Goal: Use online tool/utility: Use online tool/utility

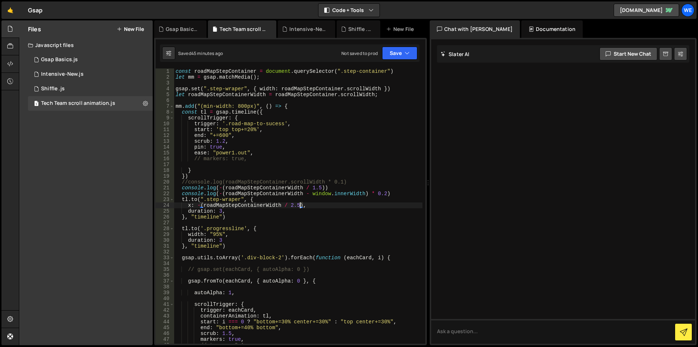
click at [226, 135] on div "const roadMapStepContainer = document . querySelector ( ".step-container" ) let…" at bounding box center [298, 211] width 248 height 287
click at [219, 134] on div "const roadMapStepContainer = document . querySelector ( ".step-container" ) let…" at bounding box center [298, 211] width 248 height 287
click at [227, 135] on div "const roadMapStepContainer = document . querySelector ( ".step-container" ) let…" at bounding box center [298, 211] width 248 height 287
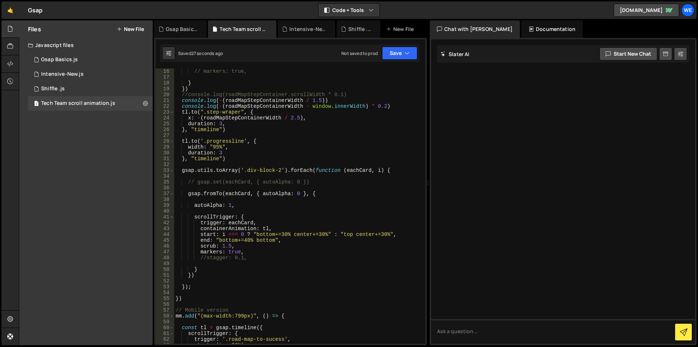
scroll to position [131, 0]
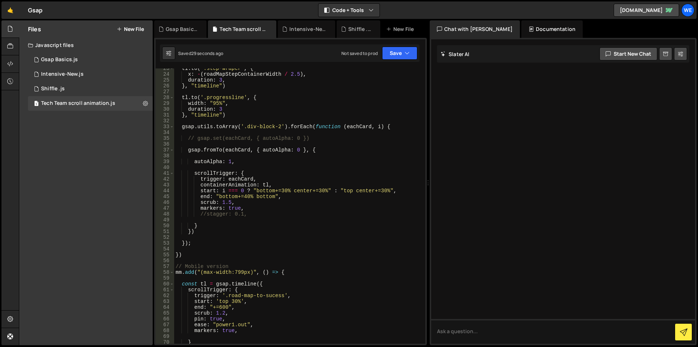
click at [181, 126] on div "tl . to ( ".step-wraper" , { x : - ( roadMapStepContainerWidth / 2.5 ) , durati…" at bounding box center [298, 208] width 248 height 287
click at [172, 149] on span at bounding box center [172, 150] width 4 height 6
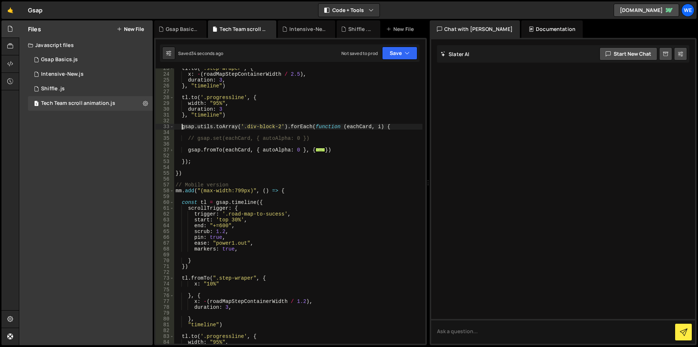
click at [195, 162] on div "tl . to ( ".step-wraper" , { x : - ( roadMapStepContainerWidth / 2.5 ) , durati…" at bounding box center [298, 208] width 248 height 287
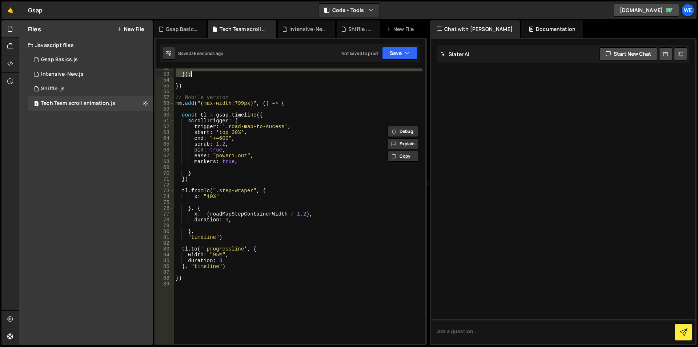
scroll to position [262, 0]
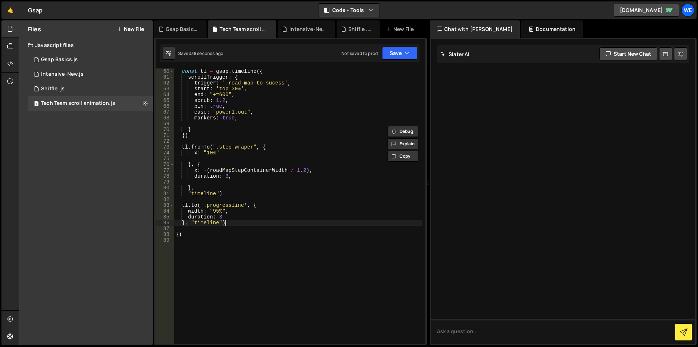
click at [235, 225] on div "const tl = gsap . timeline ({ scrollTrigger : { trigger : '.road-map-to-sucess'…" at bounding box center [298, 211] width 248 height 287
type textarea "}, "timeline")"
paste textarea "});"
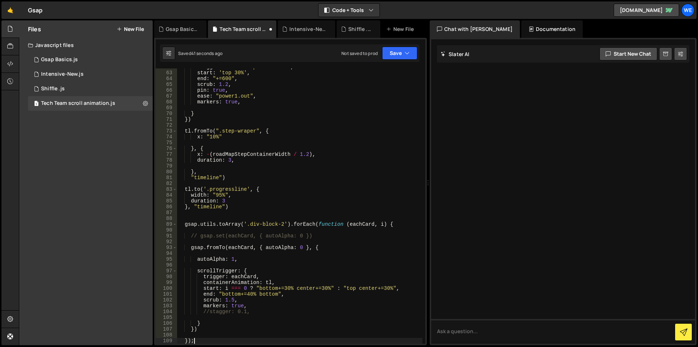
scroll to position [278, 0]
click at [341, 209] on div "trigger : '.road-map-to-sucess' , start : 'top 30%' , end : "+=600" , scrub : 1…" at bounding box center [300, 207] width 246 height 287
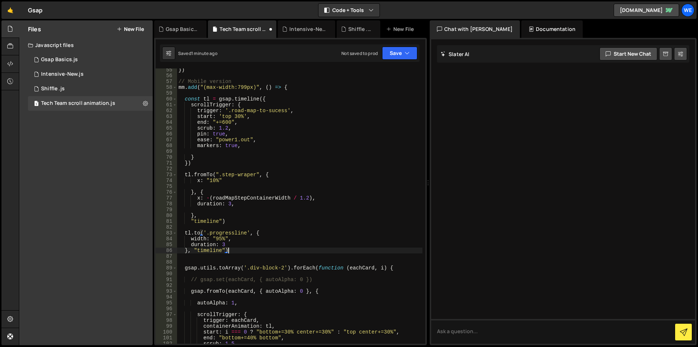
scroll to position [234, 0]
click at [197, 146] on div "}) // Mobile version mm . add ( "(max-width:799px)" , ( ) => { const tl = gsap …" at bounding box center [300, 210] width 246 height 287
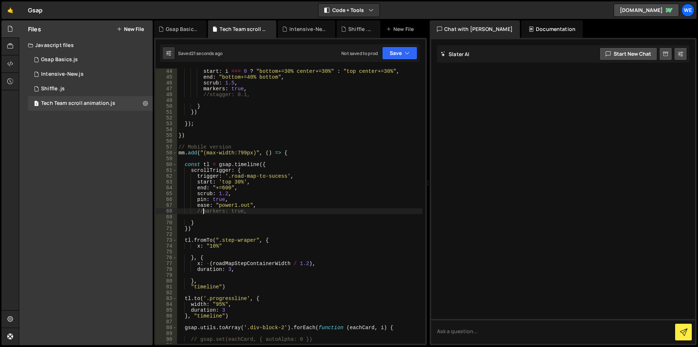
scroll to position [250, 0]
click at [240, 180] on div "start : i === 0 ? "bottom+=30% center+=30%" : "top center+=30%" , end : "bottom…" at bounding box center [300, 211] width 246 height 287
click at [236, 180] on div "start : i === 0 ? "bottom+=30% center+=30%" : "top center+=30%" , end : "bottom…" at bounding box center [300, 211] width 246 height 287
click at [287, 208] on div "start : i === 0 ? "bottom+=30% center+=30%" : "top center+=30%" , end : "bottom…" at bounding box center [300, 211] width 246 height 287
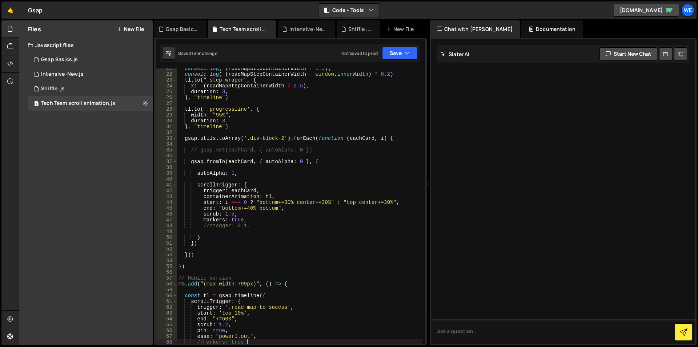
scroll to position [141, 0]
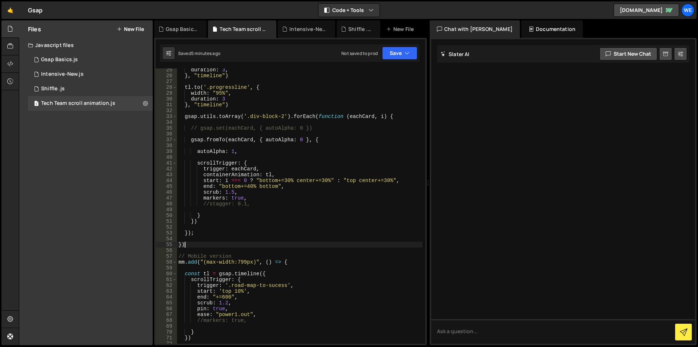
click at [200, 247] on div "duration : 3 , } , "timeline" ) tl . to ( '.progressline' , { width : "95%" , d…" at bounding box center [300, 210] width 246 height 287
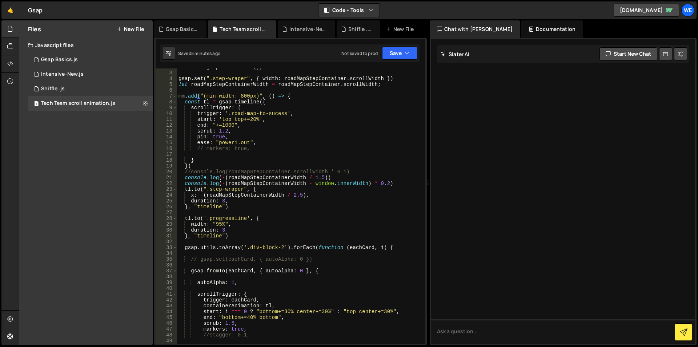
scroll to position [0, 0]
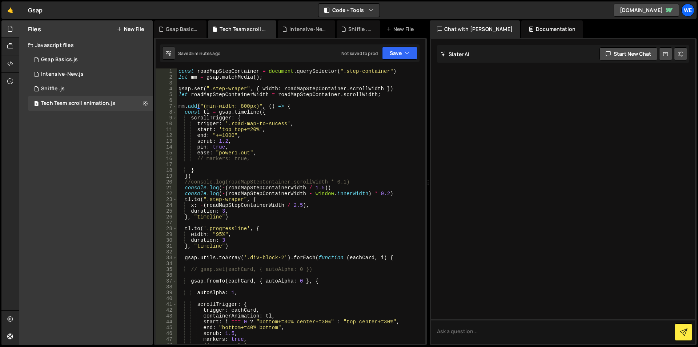
click at [178, 104] on div "const roadMapStepContainer = document . querySelector ( ".step-container" ) let…" at bounding box center [300, 211] width 246 height 287
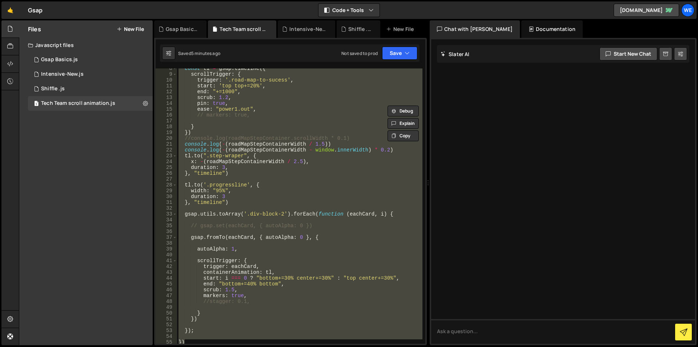
scroll to position [65, 0]
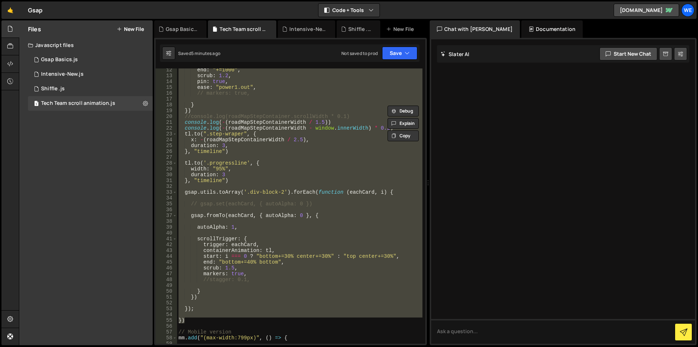
click at [263, 171] on div "end : "+=1000" , scrub : 1.2 , pin : true , ease : "power1.out" , // markers: t…" at bounding box center [300, 205] width 246 height 275
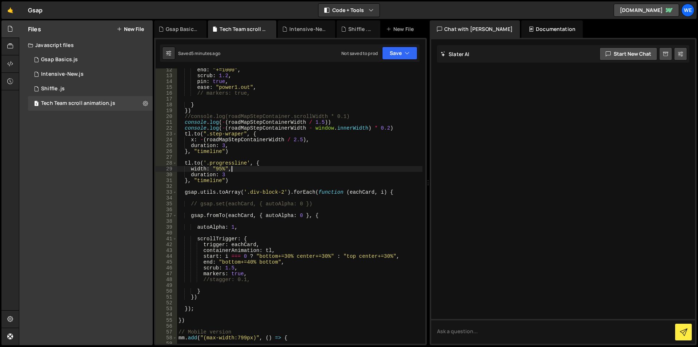
scroll to position [87, 0]
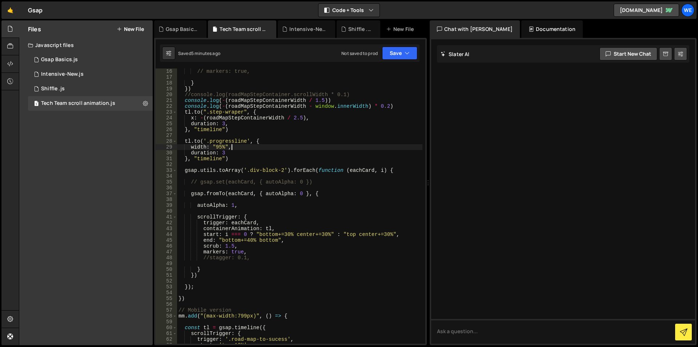
click at [182, 169] on div "// markers: true, } }) //console.log(roadMapStepContainer.scrollWidth * 0.1) co…" at bounding box center [300, 211] width 246 height 287
click at [198, 288] on div "// markers: true, } }) //console.log(roadMapStepContainer.scrollWidth * 0.1) co…" at bounding box center [300, 211] width 246 height 287
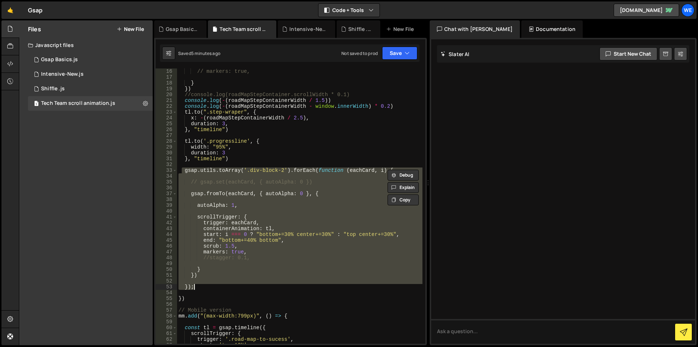
click at [206, 285] on div "// markers: true, } }) //console.log(roadMapStepContainer.scrollWidth * 0.1) co…" at bounding box center [300, 205] width 246 height 275
type textarea "});"
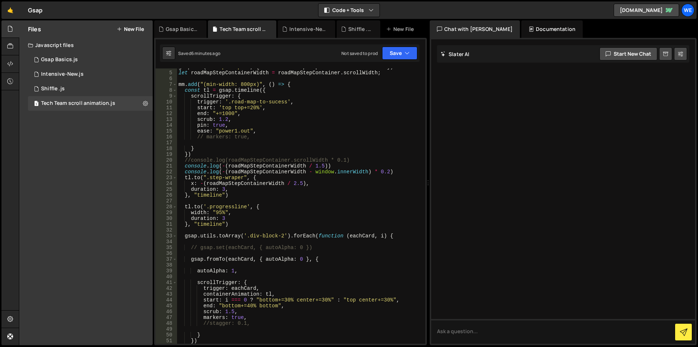
scroll to position [109, 0]
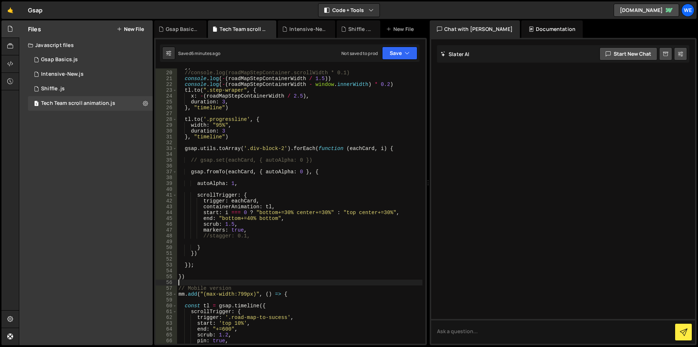
click at [193, 281] on div "}) //console.log(roadMapStepContainer.scrollWidth * 0.1) console . log ( - ( ro…" at bounding box center [300, 207] width 246 height 287
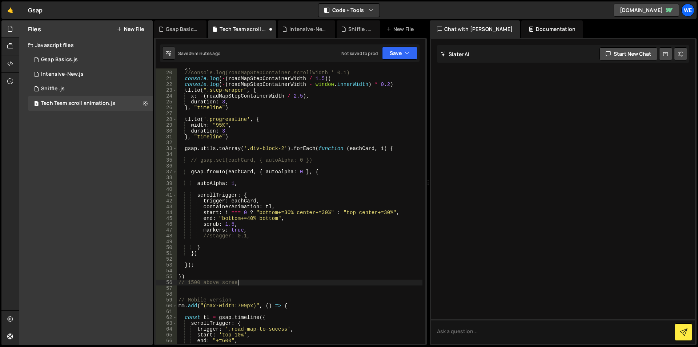
scroll to position [0, 4]
type textarea "// 1500 above screen"
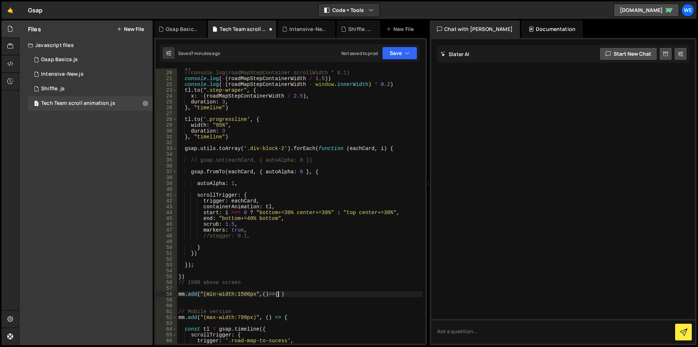
scroll to position [0, 7]
type textarea "mm.add("(min-width:1500px",()=>{} )"
type textarea "})"
click at [184, 151] on div "}) //console.log(roadMapStepContainer.scrollWidth * 0.1) console . log ( - ( ro…" at bounding box center [300, 207] width 246 height 287
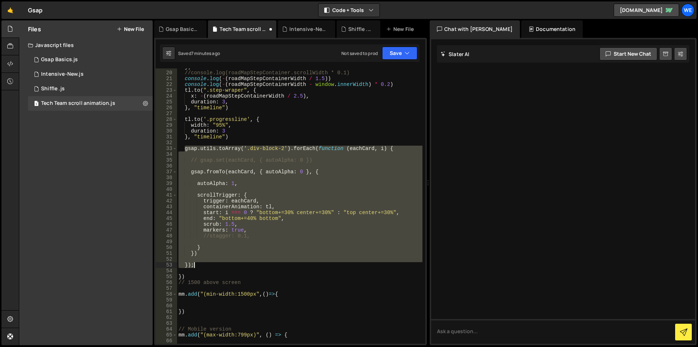
click at [199, 265] on div "}) //console.log(roadMapStepContainer.scrollWidth * 0.1) console . log ( - ( ro…" at bounding box center [300, 207] width 246 height 287
type textarea "});"
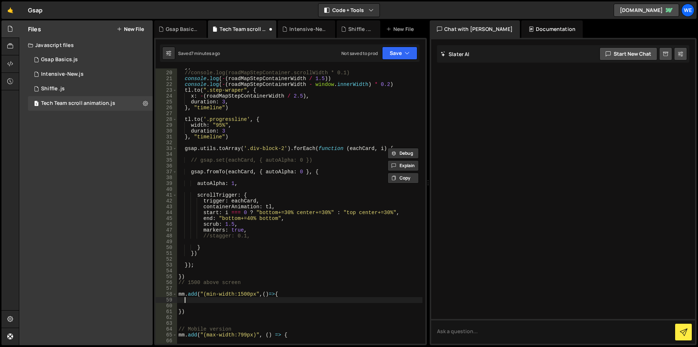
click at [192, 301] on div "}) //console.log(roadMapStepContainer.scrollWidth * 0.1) console . log ( - ( ro…" at bounding box center [300, 207] width 246 height 287
paste textarea "});"
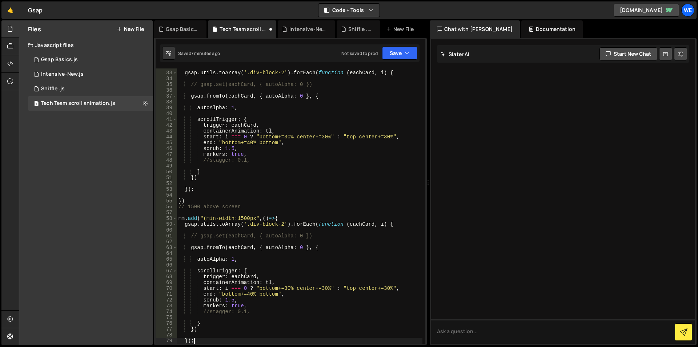
scroll to position [185, 0]
click at [329, 288] on div "gsap . utils . toArray ( '.div-block-2' ) . forEach ( function ( eachCard , i )…" at bounding box center [300, 207] width 246 height 287
click at [331, 287] on div "gsap . utils . toArray ( '.div-block-2' ) . forEach ( function ( eachCard , i )…" at bounding box center [300, 207] width 246 height 287
click at [315, 289] on div "gsap . utils . toArray ( '.div-block-2' ) . forEach ( function ( eachCard , i )…" at bounding box center [300, 207] width 246 height 287
click at [377, 289] on div "gsap . utils . toArray ( '.div-block-2' ) . forEach ( function ( eachCard , i )…" at bounding box center [300, 207] width 246 height 287
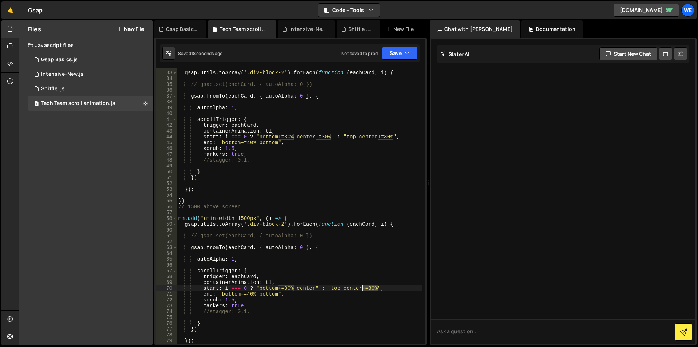
click at [362, 287] on div "gsap . utils . toArray ( '.div-block-2' ) . forEach ( function ( eachCard , i )…" at bounding box center [300, 207] width 246 height 287
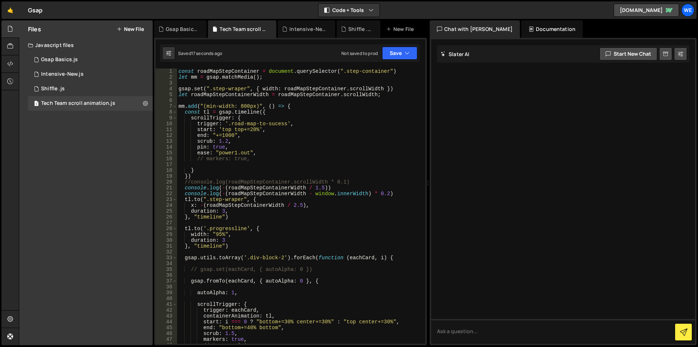
scroll to position [0, 0]
click at [184, 112] on div "const roadMapStepContainer = document . querySelector ( ".step-container" ) let…" at bounding box center [300, 211] width 246 height 287
click at [202, 175] on div "const roadMapStepContainer = document . querySelector ( ".step-container" ) let…" at bounding box center [300, 211] width 246 height 287
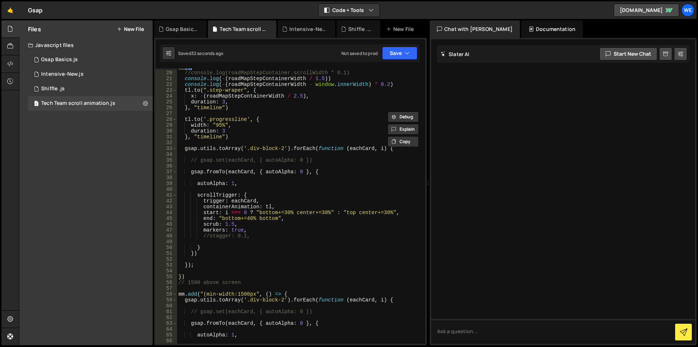
scroll to position [153, 0]
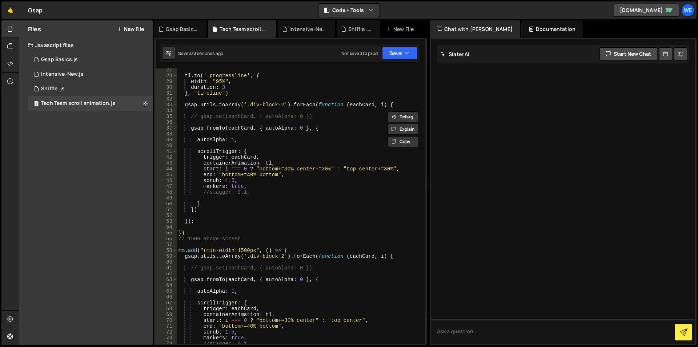
click at [298, 251] on div "tl . to ( '.progressline' , { width : "95%" , duration : 3 } , "timeline" ) gsa…" at bounding box center [300, 210] width 246 height 287
type textarea "mm.add("(min-width:1500px", () => {"
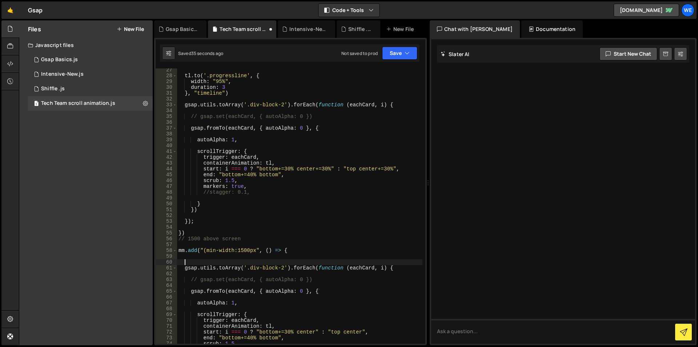
paste textarea "})"
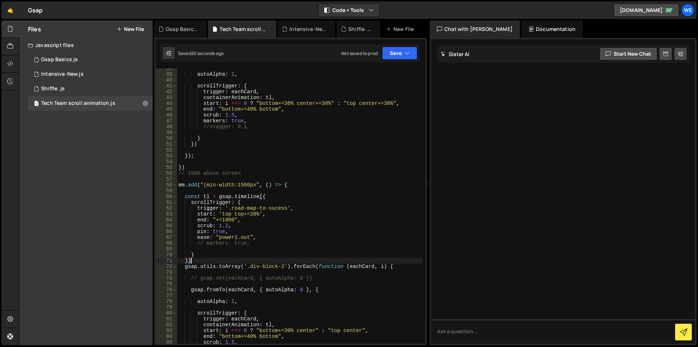
scroll to position [218, 0]
click at [203, 240] on div "autoAlpha : 1 , scrollTrigger : { trigger : eachCard , containerAnimation : tl …" at bounding box center [300, 208] width 246 height 287
click at [201, 242] on div "autoAlpha : 1 , scrollTrigger : { trigger : eachCard , containerAnimation : tl …" at bounding box center [300, 208] width 246 height 287
type textarea "markers: true,"
click at [258, 241] on div "autoAlpha : 1 , scrollTrigger : { trigger : eachCard , containerAnimation : tl …" at bounding box center [300, 208] width 246 height 287
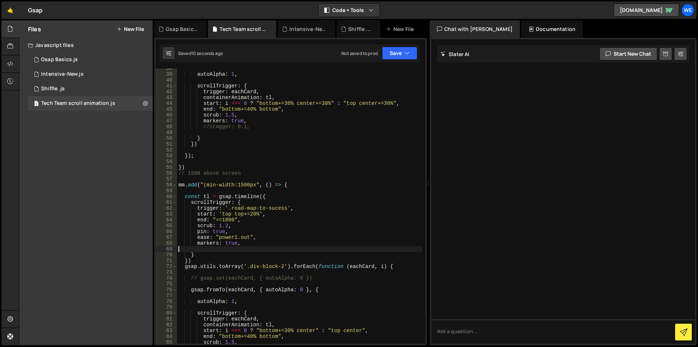
click at [195, 246] on div "autoAlpha : 1 , scrollTrigger : { trigger : eachCard , containerAnimation : tl …" at bounding box center [300, 208] width 246 height 287
click at [196, 244] on div "autoAlpha : 1 , scrollTrigger : { trigger : eachCard , containerAnimation : tl …" at bounding box center [300, 208] width 246 height 287
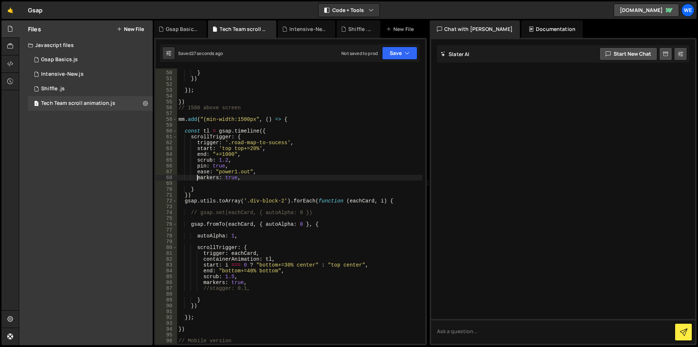
scroll to position [306, 0]
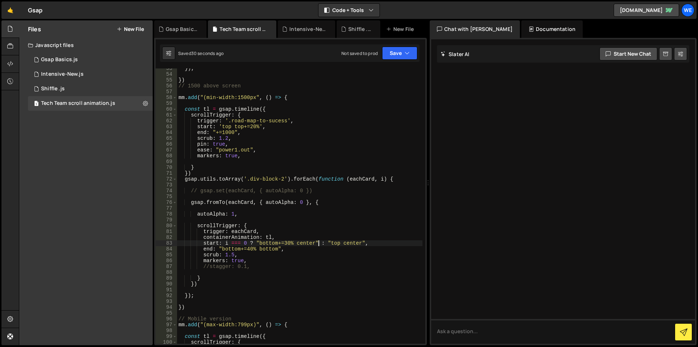
click at [318, 242] on div "}) ; }) // 1500 above screen mm . add ( "(min-width:1500px" , ( ) => { const tl…" at bounding box center [300, 208] width 246 height 287
click at [314, 247] on div "}) ; }) // 1500 above screen mm . add ( "(min-width:1500px" , ( ) => { const tl…" at bounding box center [300, 208] width 246 height 287
click at [336, 254] on div "}) ; }) // 1500 above screen mm . add ( "(min-width:1500px" , ( ) => { const tl…" at bounding box center [300, 208] width 246 height 287
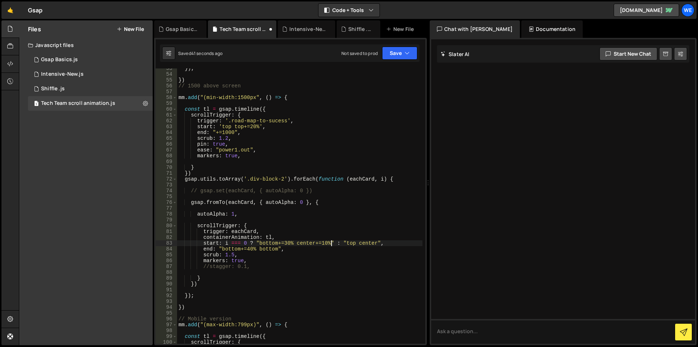
click at [331, 243] on div "}) ; }) // 1500 above screen mm . add ( "(min-width:1500px" , ( ) => { const tl…" at bounding box center [300, 208] width 246 height 287
click at [297, 244] on div "}) ; }) // 1500 above screen mm . add ( "(min-width:1500px" , ( ) => { const tl…" at bounding box center [300, 208] width 246 height 287
click at [378, 243] on div "}) ; }) // 1500 above screen mm . add ( "(min-width:1500px" , ( ) => { const tl…" at bounding box center [300, 208] width 246 height 287
paste textarea "center+=10%"
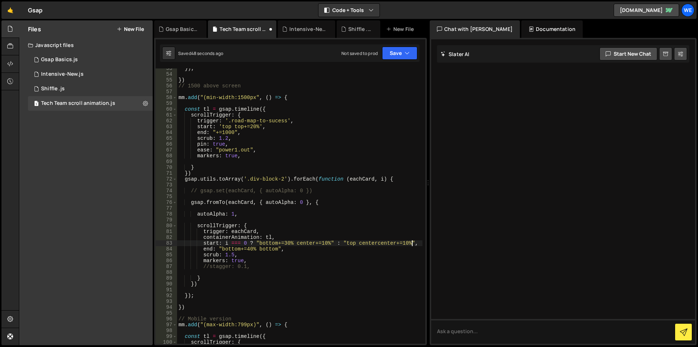
click at [381, 244] on div "}) ; }) // 1500 above screen mm . add ( "(min-width:1500px" , ( ) => { const tl…" at bounding box center [300, 208] width 246 height 287
click at [410, 239] on div "}) ; }) // 1500 above screen mm . add ( "(min-width:1500px" , ( ) => { const tl…" at bounding box center [300, 208] width 246 height 287
click at [412, 242] on div "}) ; }) // 1500 above screen mm . add ( "(min-width:1500px" , ( ) => { const tl…" at bounding box center [300, 208] width 246 height 287
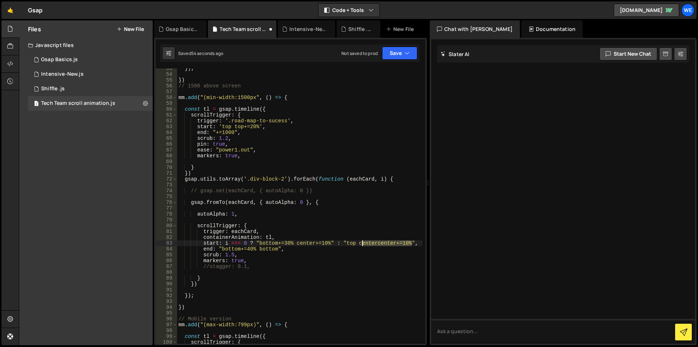
click at [361, 244] on div "}) ; }) // 1500 above screen mm . add ( "(min-width:1500px" , ( ) => { const tl…" at bounding box center [300, 208] width 246 height 287
click at [359, 242] on div "}) ; }) // 1500 above screen mm . add ( "(min-width:1500px" , ( ) => { const tl…" at bounding box center [300, 208] width 246 height 287
paste textarea
click at [196, 155] on div "}) ; }) // 1500 above screen mm . add ( "(min-width:1500px" , ( ) => { const tl…" at bounding box center [300, 208] width 246 height 287
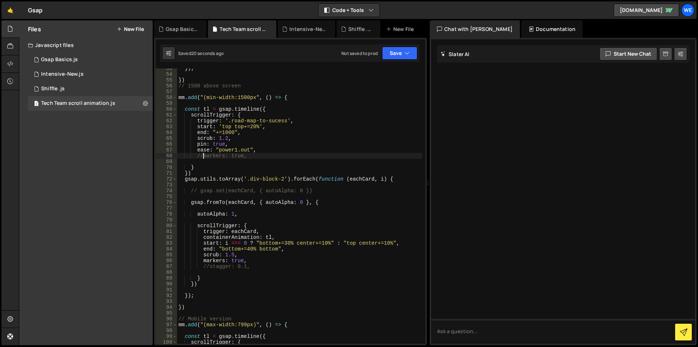
click at [268, 244] on div "}) ; }) // 1500 above screen mm . add ( "(min-width:1500px" , ( ) => { const tl…" at bounding box center [300, 208] width 246 height 287
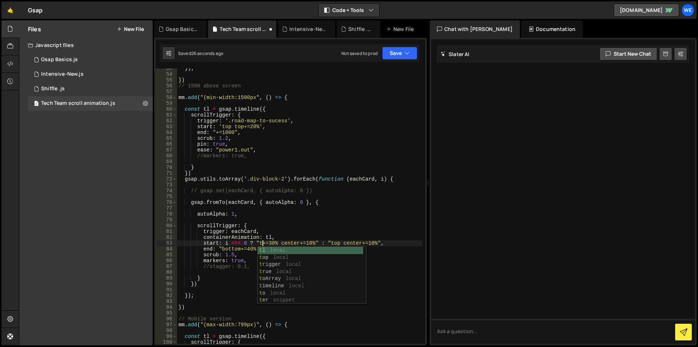
scroll to position [0, 6]
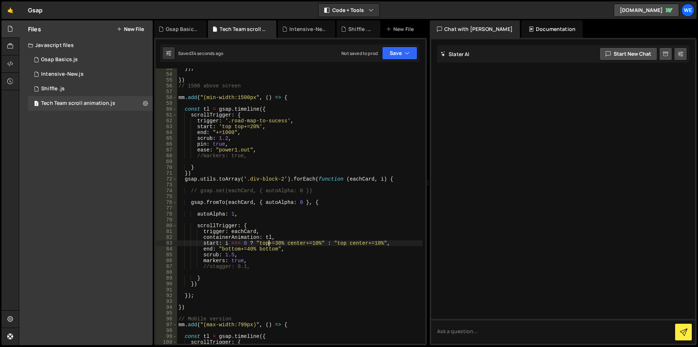
click at [195, 308] on div "}) ; }) // 1500 above screen mm . add ( "(min-width:1500px" , ( ) => { const tl…" at bounding box center [300, 208] width 246 height 287
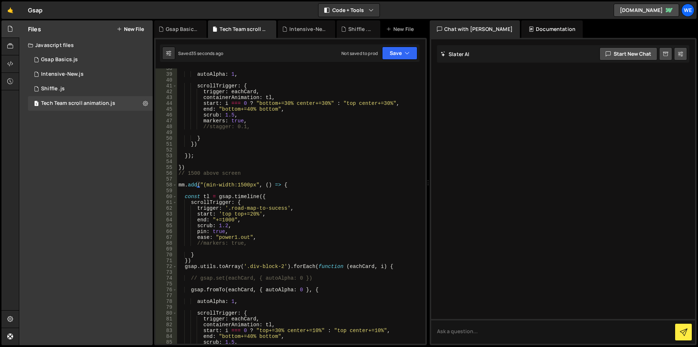
scroll to position [218, 0]
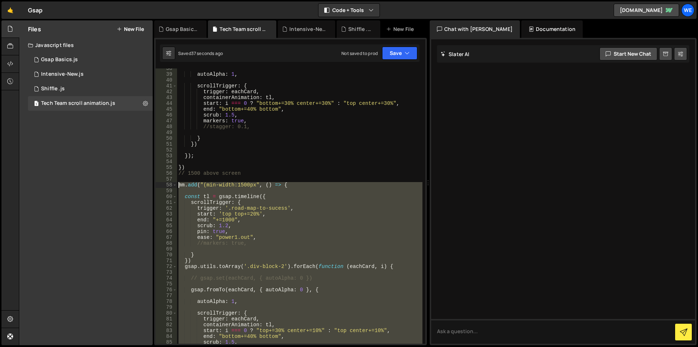
click at [179, 186] on div "autoAlpha : 1 , scrollTrigger : { trigger : eachCard , containerAnimation : tl …" at bounding box center [300, 208] width 246 height 287
type textarea "mm.add("(min-width:1500px", () => {"
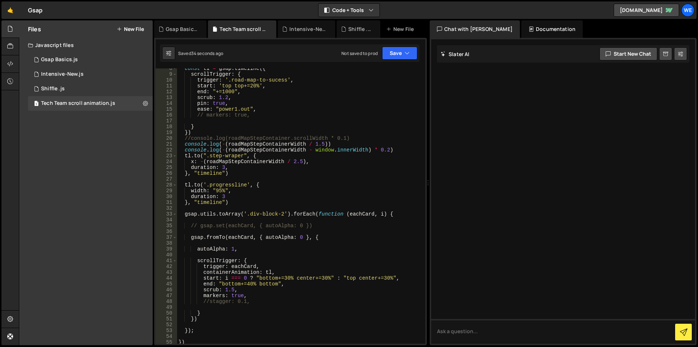
scroll to position [22, 0]
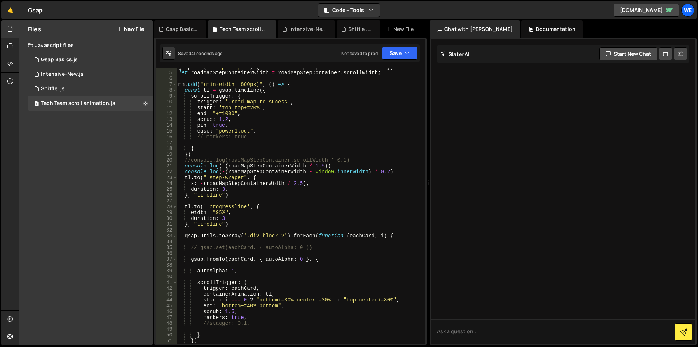
click at [211, 176] on div "gsap . set ( ".step-wraper" , { width : roadMapStepContainer . scrollWidth }) l…" at bounding box center [300, 207] width 246 height 287
click at [242, 178] on div "gsap . set ( ".step-wraper" , { width : roadMapStepContainer . scrollWidth }) l…" at bounding box center [300, 207] width 246 height 287
click at [244, 178] on div "gsap . set ( ".step-wraper" , { width : roadMapStepContainer . scrollWidth }) l…" at bounding box center [300, 207] width 246 height 287
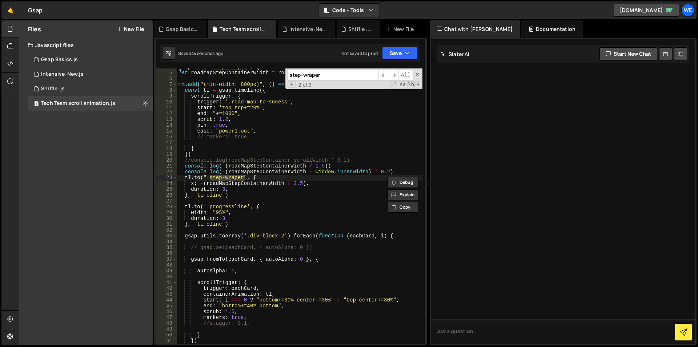
scroll to position [0, 0]
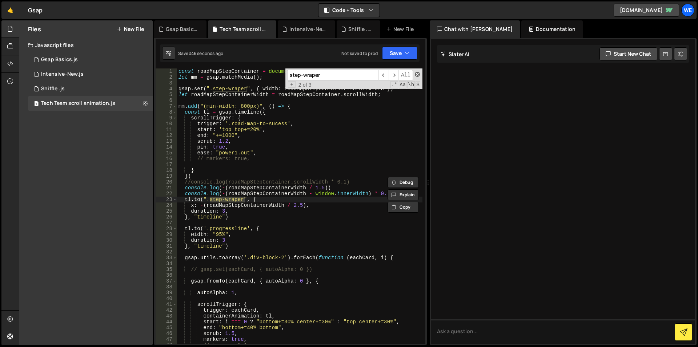
click at [415, 73] on span at bounding box center [417, 74] width 5 height 5
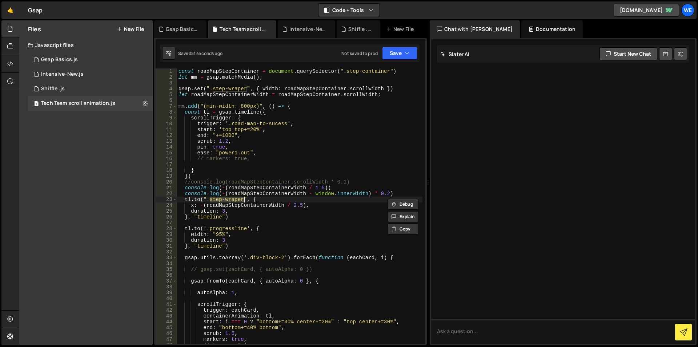
click at [302, 87] on div "const roadMapStepContainer = document . querySelector ( ".step-container" ) let…" at bounding box center [300, 211] width 246 height 287
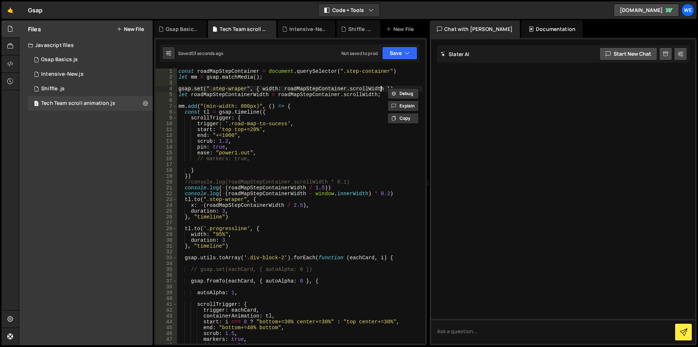
click at [382, 89] on div "const roadMapStepContainer = document . querySelector ( ".step-container" ) let…" at bounding box center [300, 211] width 246 height 287
click at [297, 88] on div "const roadMapStepContainer = document . querySelector ( ".step-container" ) let…" at bounding box center [300, 211] width 246 height 287
click at [363, 89] on div "const roadMapStepContainer = document . querySelector ( ".step-container" ) let…" at bounding box center [300, 211] width 246 height 287
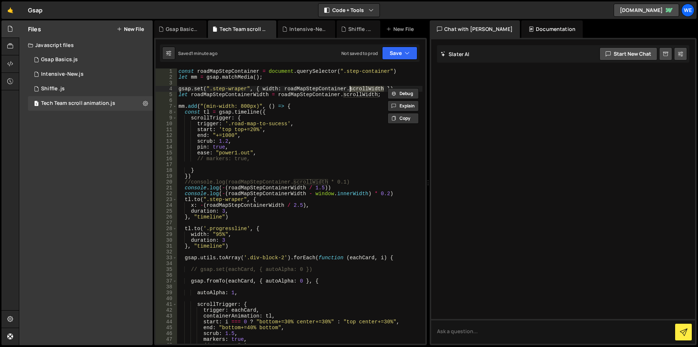
click at [262, 96] on div "const roadMapStepContainer = document . querySelector ( ".step-container" ) let…" at bounding box center [300, 211] width 246 height 287
click at [271, 86] on div "const roadMapStepContainer = document . querySelector ( ".step-container" ) let…" at bounding box center [300, 211] width 246 height 287
type textarea "gsap.set(".step-wraper", { x: roadMapStepContainer.scrollWidth })"
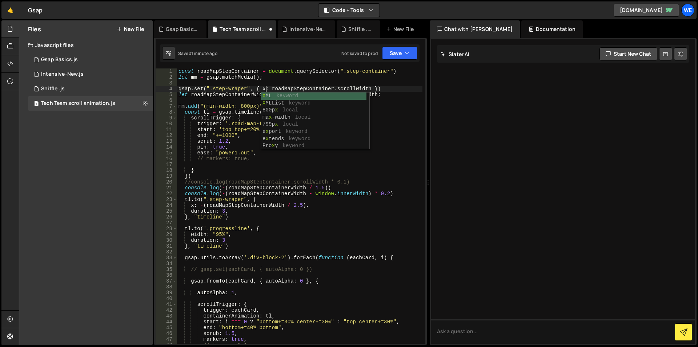
scroll to position [0, 6]
click at [295, 84] on div "const roadMapStepContainer = document . querySelector ( ".step-container" ) let…" at bounding box center [300, 211] width 246 height 287
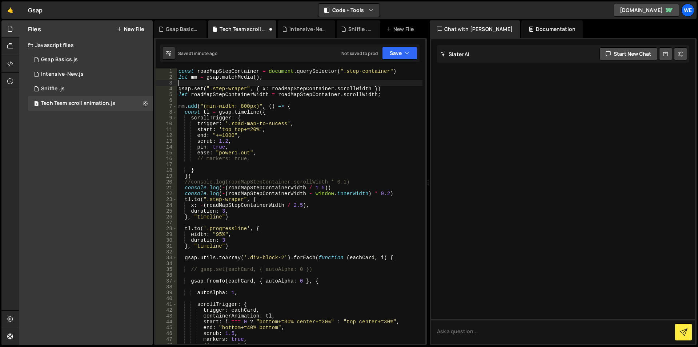
scroll to position [0, 0]
click at [271, 89] on div "const roadMapStepContainer = document . querySelector ( ".step-container" ) let…" at bounding box center [300, 211] width 246 height 287
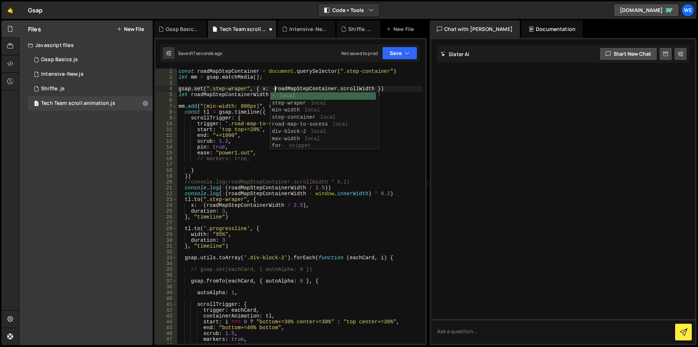
scroll to position [0, 7]
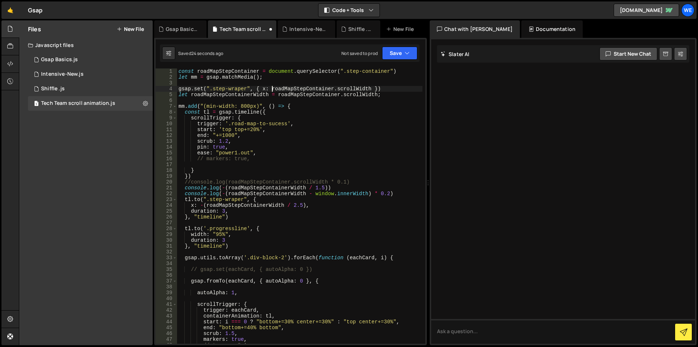
click at [266, 89] on div "const roadMapStepContainer = document . querySelector ( ".step-container" ) let…" at bounding box center [300, 211] width 246 height 287
click at [273, 89] on div "const roadMapStepContainer = document . querySelector ( ".step-container" ) let…" at bounding box center [300, 211] width 246 height 287
click at [183, 186] on div "const roadMapStepContainer = document . querySelector ( ".step-container" ) let…" at bounding box center [300, 211] width 246 height 287
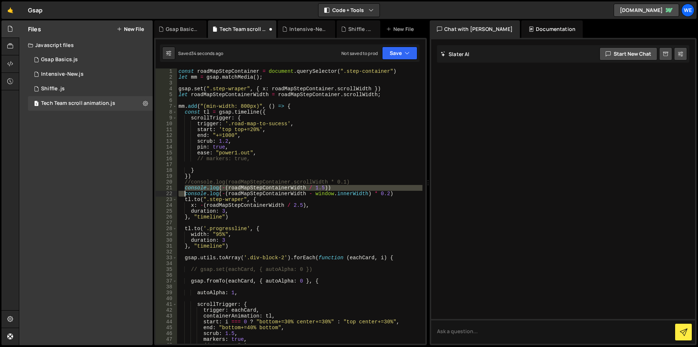
click at [183, 192] on div "const roadMapStepContainer = document . querySelector ( ".step-container" ) let…" at bounding box center [300, 211] width 246 height 287
click at [385, 195] on div "Debug Explain Copy" at bounding box center [404, 190] width 39 height 12
click at [398, 193] on div "const roadMapStepContainer = document . querySelector ( ".step-container" ) let…" at bounding box center [300, 211] width 246 height 287
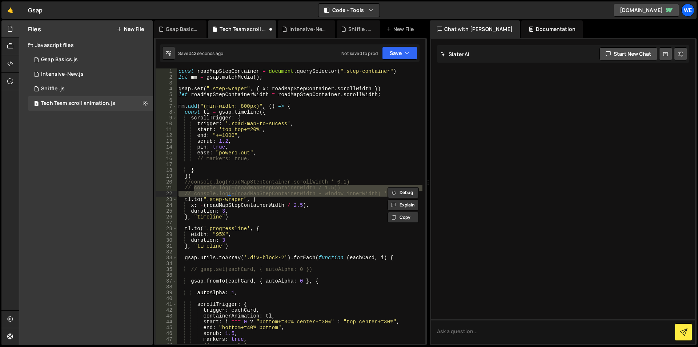
click at [270, 88] on div "const roadMapStepContainer = document . querySelector ( ".step-container" ) let…" at bounding box center [300, 211] width 246 height 287
type textarea "gsap.set(".step-wraper", { x: roadMapStepContainer.scrollWidth })"
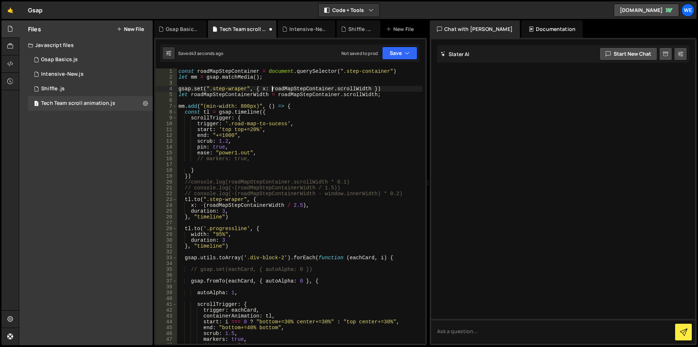
click at [271, 89] on div "const roadMapStepContainer = document . querySelector ( ".step-container" ) let…" at bounding box center [300, 211] width 246 height 287
click at [374, 90] on div "const roadMapStepContainer = document . querySelector ( ".step-container" ) let…" at bounding box center [300, 211] width 246 height 287
click at [386, 89] on div "Debug Explain Copy" at bounding box center [404, 91] width 39 height 12
click at [382, 88] on div "const roadMapStepContainer = document . querySelector ( ".step-container" ) let…" at bounding box center [300, 211] width 246 height 287
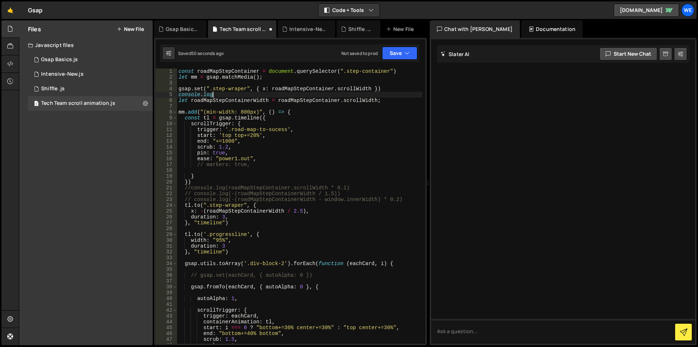
scroll to position [0, 2]
paste textarea "roadMapStepContainer.scrollWidth )"
click at [179, 95] on div "const roadMapStepContainer = document . querySelector ( ".step-container" ) let…" at bounding box center [300, 211] width 246 height 287
click at [323, 93] on div "const roadMapStepContainer = document . querySelector ( ".step-container" ) let…" at bounding box center [300, 211] width 246 height 287
type textarea "console.log(roadMapStepContainer.scrollWidth);"
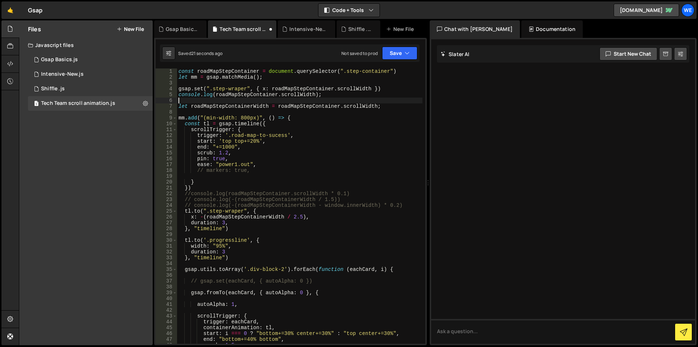
scroll to position [0, 0]
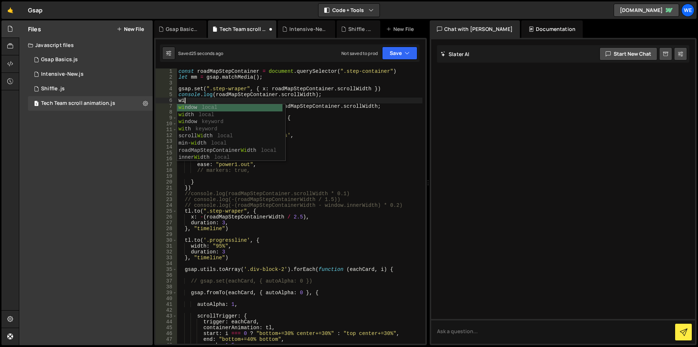
type textarea "w"
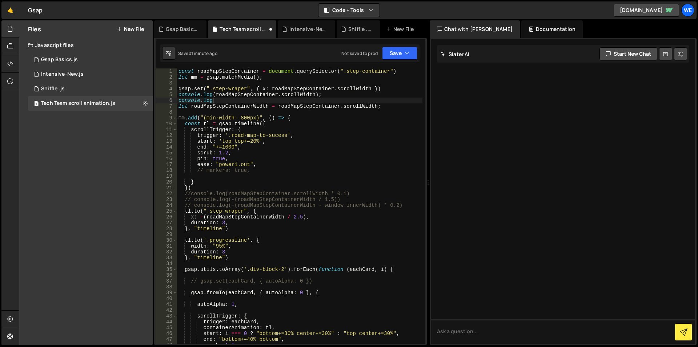
scroll to position [0, 2]
paste textarea "window.innerWidth)"
click at [215, 97] on div "const roadMapStepContainer = document . querySelector ( ".step-container" ) let…" at bounding box center [300, 211] width 246 height 287
click at [268, 99] on div "const roadMapStepContainer = document . querySelector ( ".step-container" ) let…" at bounding box center [300, 211] width 246 height 287
click at [270, 88] on div "const roadMapStepContainer = document . querySelector ( ".step-container" ) let…" at bounding box center [300, 211] width 246 height 287
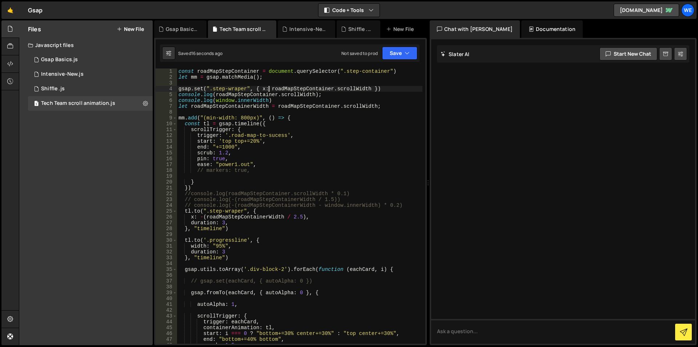
click at [374, 89] on div "const roadMapStepContainer = document . querySelector ( ".step-container" ) let…" at bounding box center [300, 211] width 246 height 287
paste textarea "window.innerWidth"
click at [339, 88] on div "const roadMapStepContainer = document . querySelector ( ".step-container" ) let…" at bounding box center [300, 211] width 246 height 287
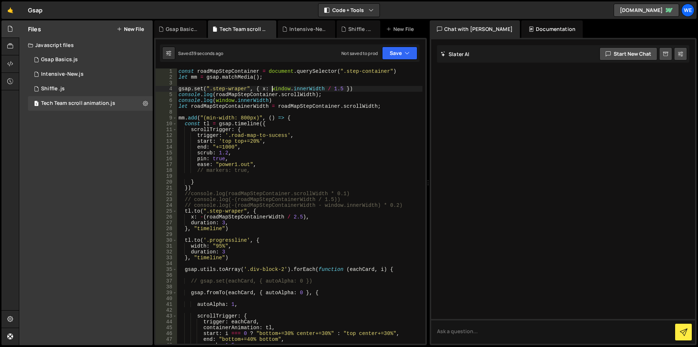
click at [272, 88] on div "const roadMapStepContainer = document . querySelector ( ".step-container" ) let…" at bounding box center [300, 211] width 246 height 287
click at [344, 87] on div "const roadMapStepContainer = document . querySelector ( ".step-container" ) let…" at bounding box center [300, 211] width 246 height 287
click at [343, 87] on div "const roadMapStepContainer = document . querySelector ( ".step-container" ) let…" at bounding box center [300, 205] width 246 height 275
click at [333, 89] on div "const roadMapStepContainer = document . querySelector ( ".step-container" ) let…" at bounding box center [300, 211] width 246 height 287
click at [270, 101] on div "const roadMapStepContainer = document . querySelector ( ".step-container" ) let…" at bounding box center [300, 211] width 246 height 287
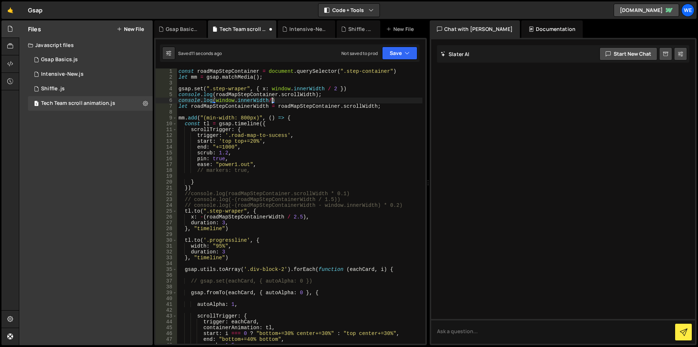
scroll to position [0, 7]
click at [272, 88] on div "const roadMapStepContainer = document . querySelector ( ".step-container" ) let…" at bounding box center [300, 211] width 246 height 287
click at [214, 100] on div "const roadMapStepContainer = document . querySelector ( ".step-container" ) let…" at bounding box center [300, 211] width 246 height 287
click at [216, 101] on div "const roadMapStepContainer = document . querySelector ( ".step-container" ) let…" at bounding box center [300, 211] width 246 height 287
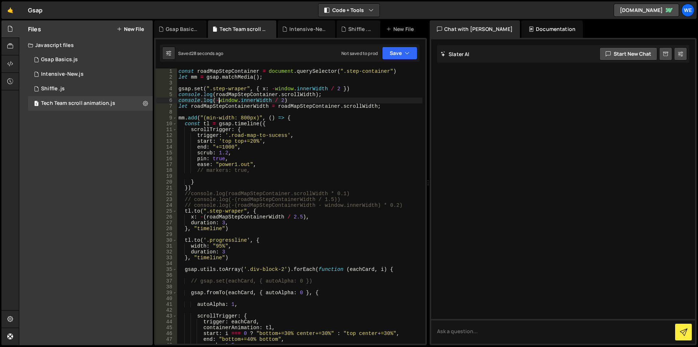
click at [342, 86] on div "const roadMapStepContainer = document . querySelector ( ".step-container" ) let…" at bounding box center [300, 211] width 246 height 287
click at [330, 86] on div "const roadMapStepContainer = document . querySelector ( ".step-container" ) let…" at bounding box center [300, 211] width 246 height 287
click at [275, 91] on div "const roadMapStepContainer = document . querySelector ( ".step-container" ) let…" at bounding box center [300, 211] width 246 height 287
click at [326, 88] on div "const roadMapStepContainer = document . querySelector ( ".step-container" ) let…" at bounding box center [300, 211] width 246 height 287
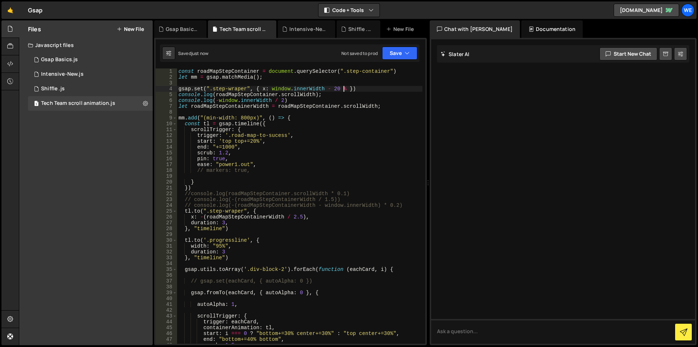
click at [344, 89] on div "const roadMapStepContainer = document . querySelector ( ".step-container" ) let…" at bounding box center [300, 211] width 246 height 287
click at [335, 88] on div "const roadMapStepContainer = document . querySelector ( ".step-container" ) let…" at bounding box center [300, 211] width 246 height 287
click at [343, 89] on div "const roadMapStepContainer = document . querySelector ( ".step-container" ) let…" at bounding box center [300, 211] width 246 height 287
click at [330, 89] on div "const roadMapStepContainer = document . querySelector ( ".step-container" ) let…" at bounding box center [300, 211] width 246 height 287
click at [327, 88] on div "const roadMapStepContainer = document . querySelector ( ".step-container" ) let…" at bounding box center [300, 211] width 246 height 287
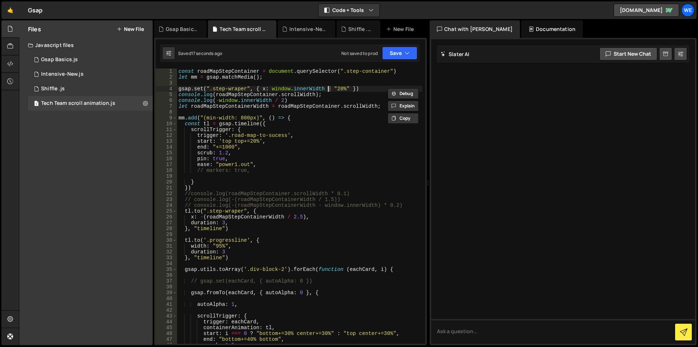
scroll to position [0, 11]
click at [271, 88] on div "const roadMapStepContainer = document . querySelector ( ".step-container" ) let…" at bounding box center [300, 211] width 246 height 287
click at [349, 88] on div "const roadMapStepContainer = document . querySelector ( ".step-container" ) let…" at bounding box center [300, 211] width 246 height 287
click at [217, 100] on div "const roadMapStepContainer = document . querySelector ( ".step-container" ) let…" at bounding box center [300, 211] width 246 height 287
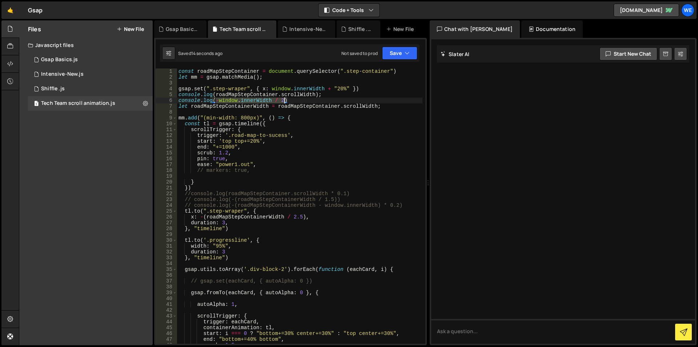
click at [284, 100] on div "const roadMapStepContainer = document . querySelector ( ".step-container" ) let…" at bounding box center [300, 211] width 246 height 287
paste textarea "window.innerWidth + "20%""
click at [281, 99] on div "const roadMapStepContainer = document . querySelector ( ".step-container" ) let…" at bounding box center [300, 211] width 246 height 287
click at [290, 101] on div "const roadMapStepContainer = document . querySelector ( ".step-container" ) let…" at bounding box center [300, 211] width 246 height 287
click at [294, 99] on div "const roadMapStepContainer = document . querySelector ( ".step-container" ) let…" at bounding box center [300, 211] width 246 height 287
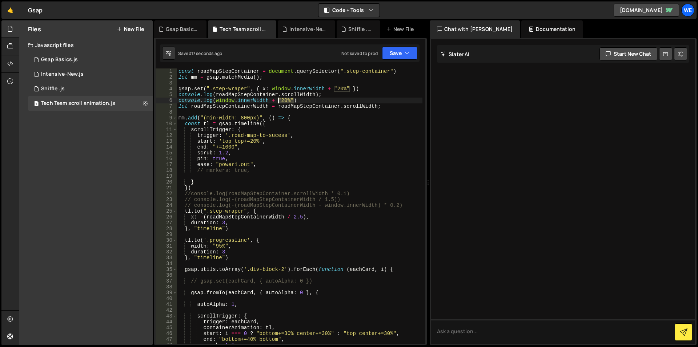
click at [278, 99] on div "const roadMapStepContainer = document . querySelector ( ".step-container" ) let…" at bounding box center [300, 211] width 246 height 287
click at [178, 100] on div "const roadMapStepContainer = document . querySelector ( ".step-container" ) let…" at bounding box center [300, 211] width 246 height 287
click at [298, 100] on div "const roadMapStepContainer = document . querySelector ( ".step-container" ) let…" at bounding box center [300, 211] width 246 height 287
paste textarea "`${window.innerWidth + (window.innerWidth * 0.2)}px`);"
type textarea "console.log(`${window.innerWidth + (window.innerWidth * 0.2)}px`);"
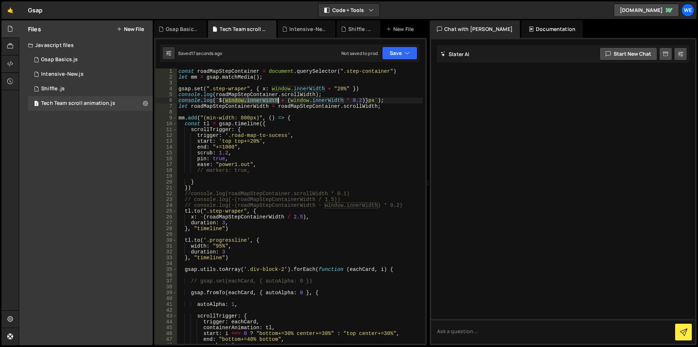
drag, startPoint x: 224, startPoint y: 100, endPoint x: 278, endPoint y: 101, distance: 53.8
click at [278, 101] on div "const roadMapStepContainer = document . querySelector ( ".step-container" ) let…" at bounding box center [300, 211] width 246 height 287
click at [384, 101] on div "const roadMapStepContainer = document . querySelector ( ".step-container" ) let…" at bounding box center [300, 211] width 246 height 287
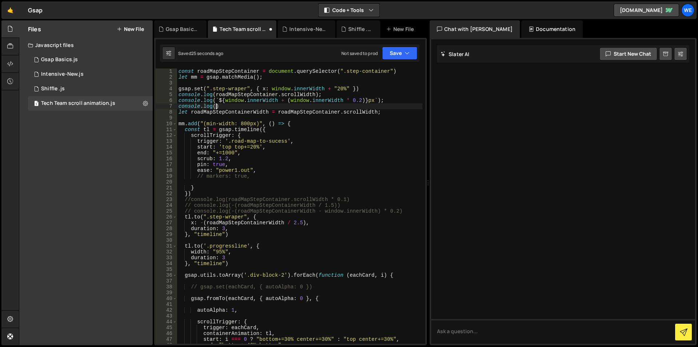
scroll to position [0, 2]
paste textarea "window.innerWidth)"
click at [362, 101] on div "const roadMapStepContainer = document . querySelector ( ".step-container" ) let…" at bounding box center [300, 211] width 246 height 287
click at [346, 100] on div "const roadMapStepContainer = document . querySelector ( ".step-container" ) let…" at bounding box center [300, 211] width 246 height 287
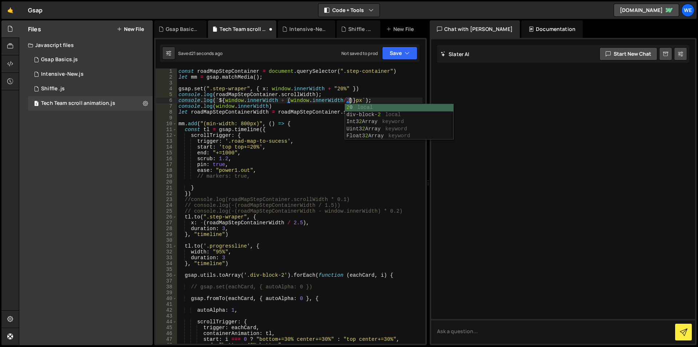
scroll to position [0, 12]
click at [216, 93] on div "const roadMapStepContainer = document . querySelector ( ".step-container" ) let…" at bounding box center [300, 211] width 246 height 287
click at [316, 95] on div "const roadMapStepContainer = document . querySelector ( ".step-container" ) let…" at bounding box center [300, 211] width 246 height 287
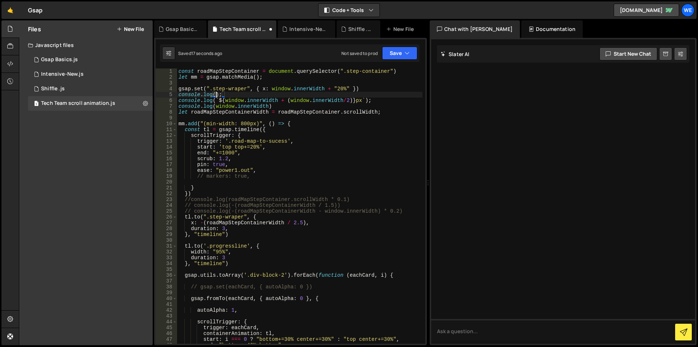
scroll to position [0, 3]
click at [271, 89] on div "const roadMapStepContainer = document . querySelector ( ".step-container" ) let…" at bounding box center [300, 211] width 246 height 287
click at [348, 88] on div "const roadMapStepContainer = document . querySelector ( ".step-container" ) let…" at bounding box center [300, 211] width 246 height 287
click at [350, 89] on div "const roadMapStepContainer = document . querySelector ( ".step-container" ) let…" at bounding box center [300, 211] width 246 height 287
paste textarea "roadMapStepContainer.scrollWidth"
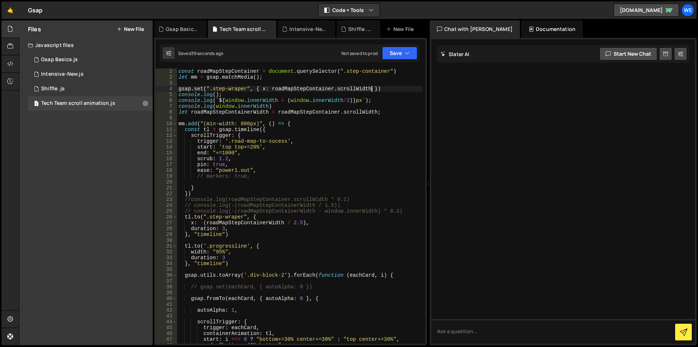
click at [343, 190] on div "const roadMapStepContainer = document . querySelector ( ".step-container" ) let…" at bounding box center [300, 211] width 246 height 287
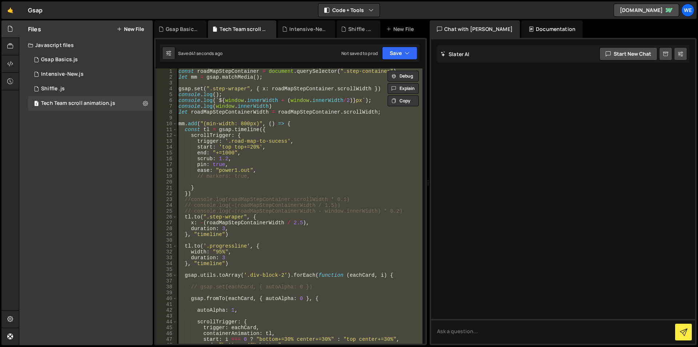
type textarea "// })"
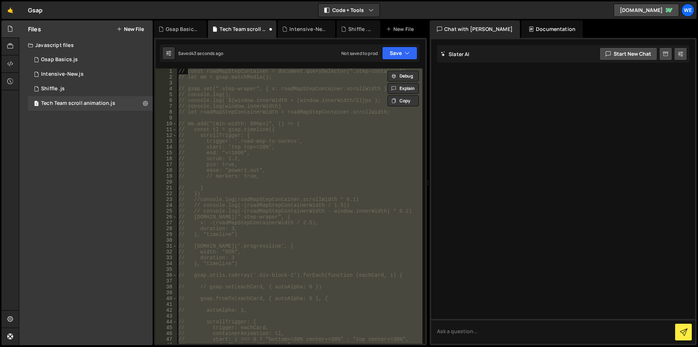
scroll to position [526, 0]
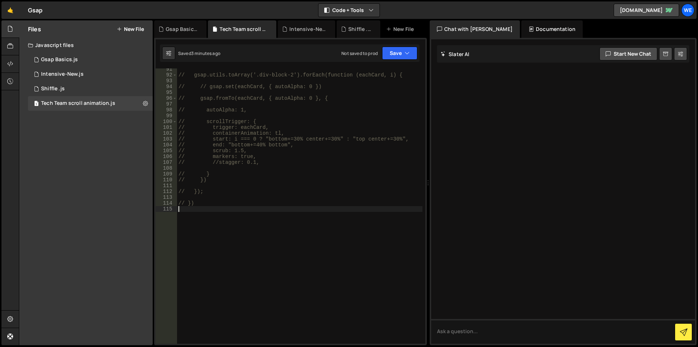
click at [234, 226] on div "// gsap.utils.toArray('.div-block-2').forEach(function (eachCard, i) { // // gs…" at bounding box center [300, 209] width 246 height 287
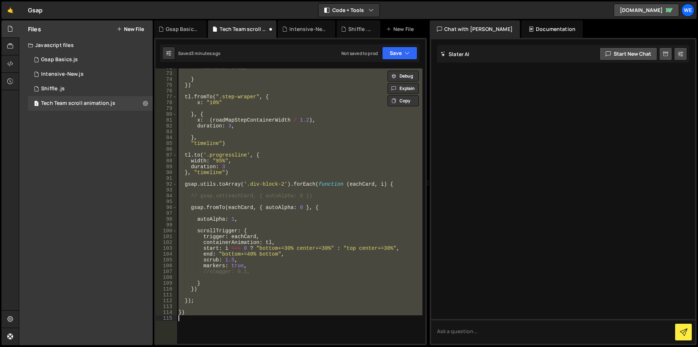
scroll to position [373, 0]
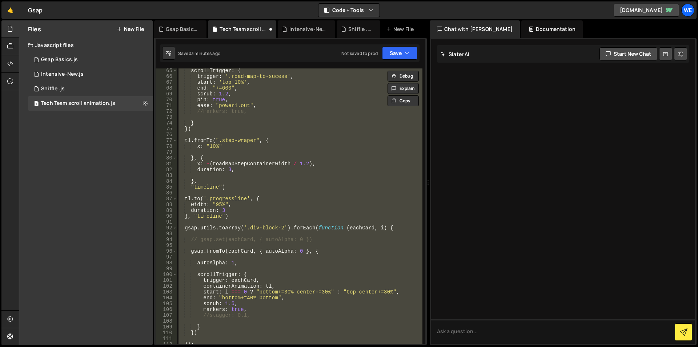
click at [337, 183] on div "scrollTrigger : { trigger : '.road-map-to-sucess' , start : 'top 10%' , end : "…" at bounding box center [300, 205] width 246 height 275
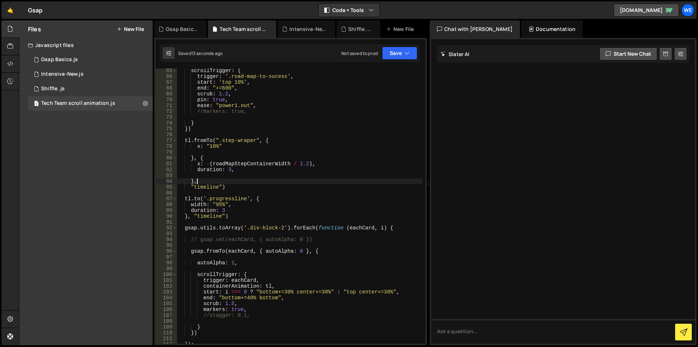
click at [306, 188] on div "scrollTrigger : { trigger : '.road-map-to-sucess' , start : 'top 10%' , end : "…" at bounding box center [300, 211] width 246 height 287
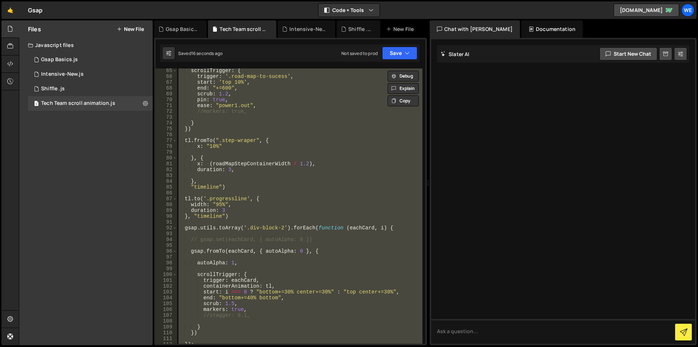
type textarea "// })"
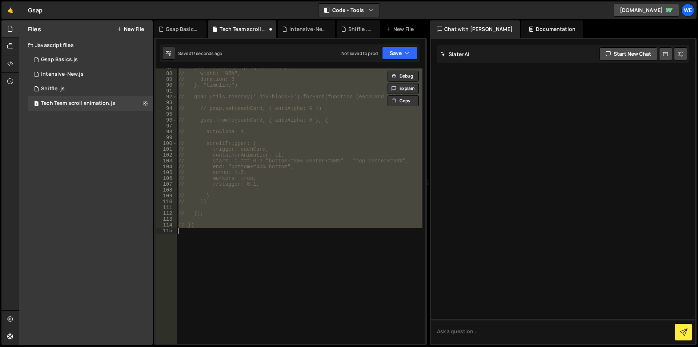
scroll to position [504, 0]
click at [260, 252] on div "// [DOMAIN_NAME]('.progressline', { // width: "95%", // duration: 3 // }, "time…" at bounding box center [300, 205] width 246 height 275
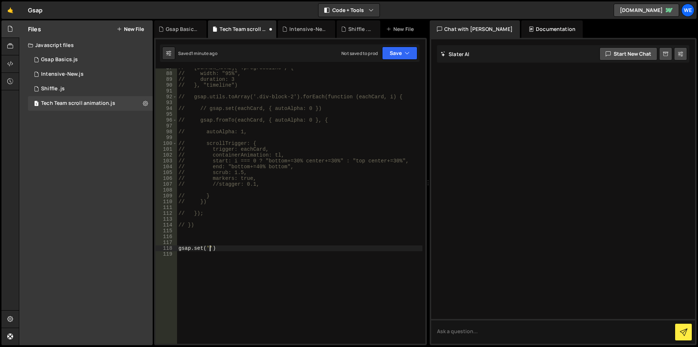
scroll to position [0, 2]
paste textarea "step-wraper')"
type textarea "gsap.set('.step-wraper', {)"
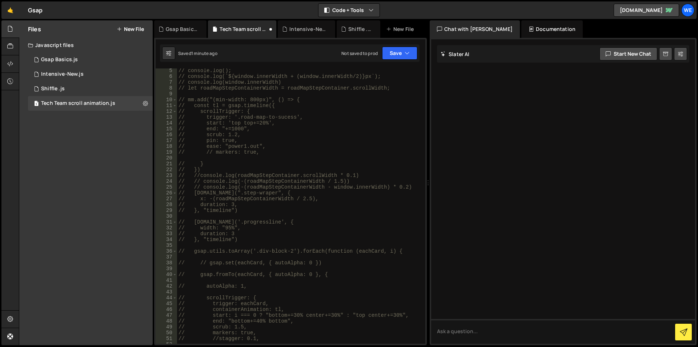
scroll to position [0, 0]
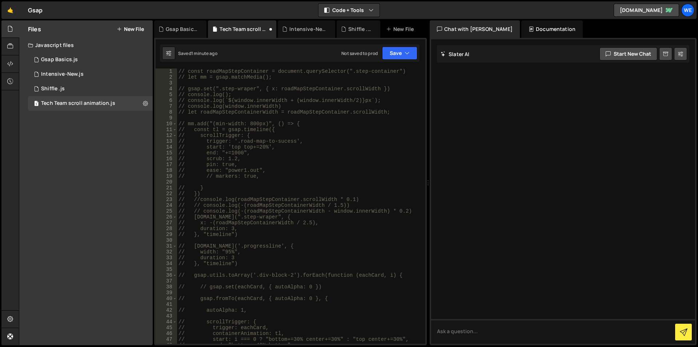
click at [224, 105] on div "// const roadMapStepContainer = document.querySelector(".step-container") // le…" at bounding box center [300, 211] width 246 height 287
click at [278, 106] on div "// const roadMapStepContainer = document.querySelector(".step-container") // le…" at bounding box center [300, 211] width 246 height 287
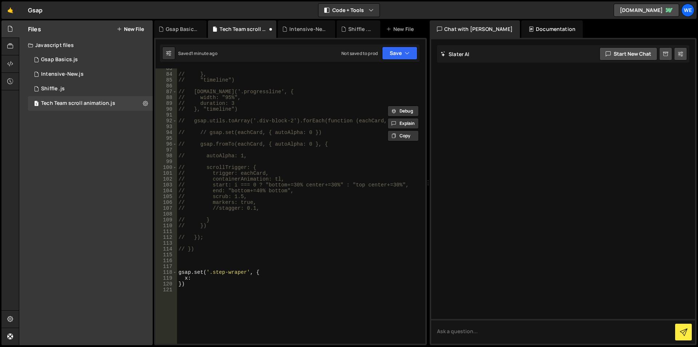
scroll to position [546, 0]
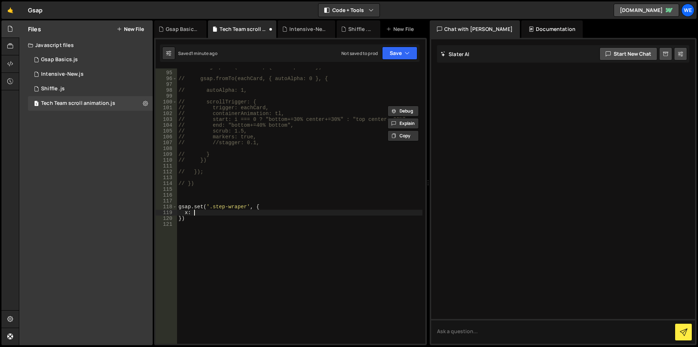
click at [203, 214] on div "// // gsap.set(eachCard, { autoAlpha: 0 }) // gsap.fromTo(eachCard, { autoAlpha…" at bounding box center [300, 207] width 246 height 287
paste textarea "window.innerWidth"
type textarea "x: window.innerWidth"
click at [255, 202] on div "// // gsap.set(eachCard, { autoAlpha: 0 }) // gsap.fromTo(eachCard, { autoAlpha…" at bounding box center [300, 207] width 246 height 287
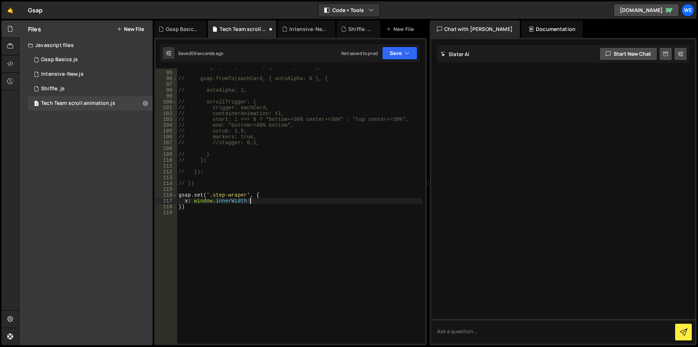
scroll to position [0, 5]
click at [260, 200] on div "// // gsap.set(eachCard, { autoAlpha: 0 }) // gsap.fromTo(eachCard, { autoAlpha…" at bounding box center [300, 207] width 246 height 287
click at [248, 201] on div "// // gsap.set(eachCard, { autoAlpha: 0 }) // gsap.fromTo(eachCard, { autoAlpha…" at bounding box center [300, 207] width 246 height 287
click at [194, 201] on div "// // gsap.set(eachCard, { autoAlpha: 0 }) // gsap.fromTo(eachCard, { autoAlpha…" at bounding box center [300, 207] width 246 height 287
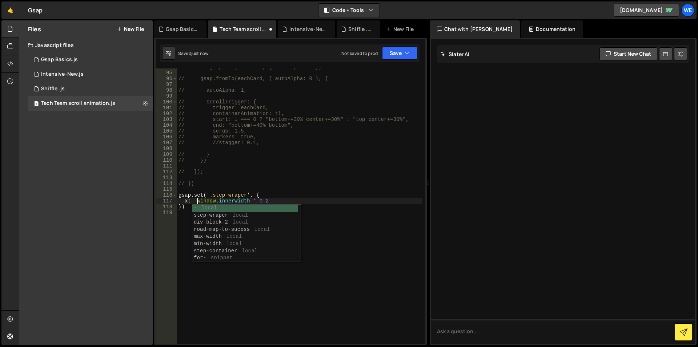
scroll to position [0, 1]
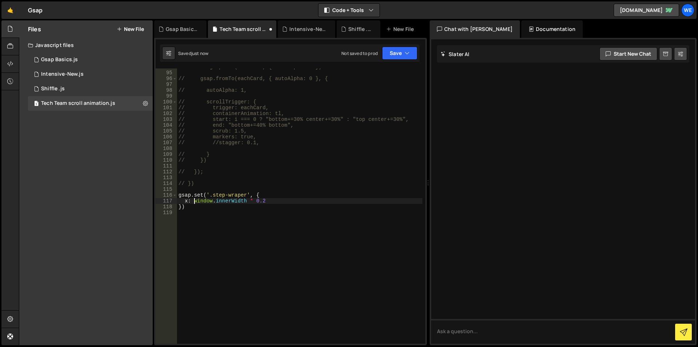
click at [269, 202] on div "// // gsap.set(eachCard, { autoAlpha: 0 }) // gsap.fromTo(eachCard, { autoAlpha…" at bounding box center [300, 207] width 246 height 287
click at [256, 200] on div "// // gsap.set(eachCard, { autoAlpha: 0 }) // gsap.fromTo(eachCard, { autoAlpha…" at bounding box center [300, 207] width 246 height 287
click at [255, 202] on div "// // gsap.set(eachCard, { autoAlpha: 0 }) // gsap.fromTo(eachCard, { autoAlpha…" at bounding box center [300, 207] width 246 height 287
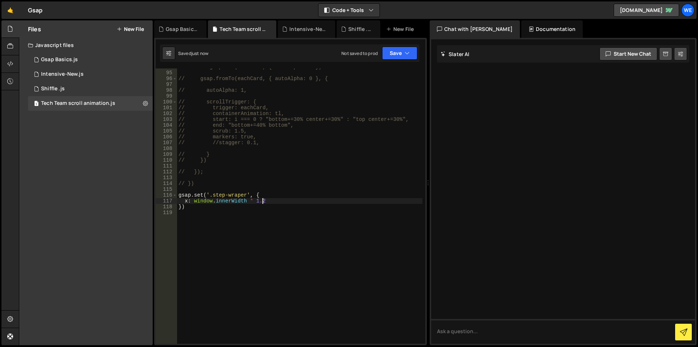
click at [256, 199] on div "// // gsap.set(eachCard, { autoAlpha: 0 }) // gsap.fromTo(eachCard, { autoAlpha…" at bounding box center [300, 207] width 246 height 287
click at [268, 200] on div "// // gsap.set(eachCard, { autoAlpha: 0 }) // gsap.fromTo(eachCard, { autoAlpha…" at bounding box center [300, 207] width 246 height 287
click at [263, 202] on div "// // gsap.set(eachCard, { autoAlpha: 0 }) // gsap.fromTo(eachCard, { autoAlpha…" at bounding box center [300, 207] width 246 height 287
click at [263, 200] on div "// // gsap.set(eachCard, { autoAlpha: 0 }) // gsap.fromTo(eachCard, { autoAlpha…" at bounding box center [300, 207] width 246 height 287
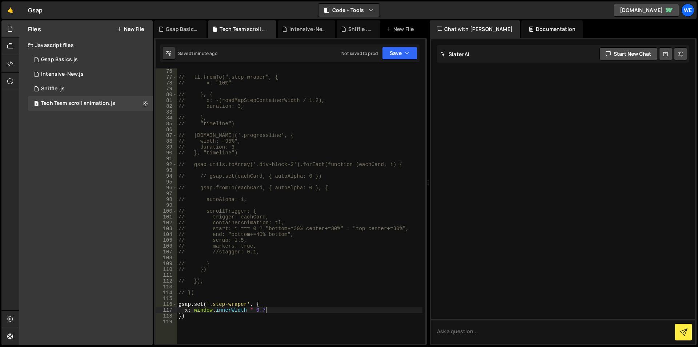
scroll to position [524, 0]
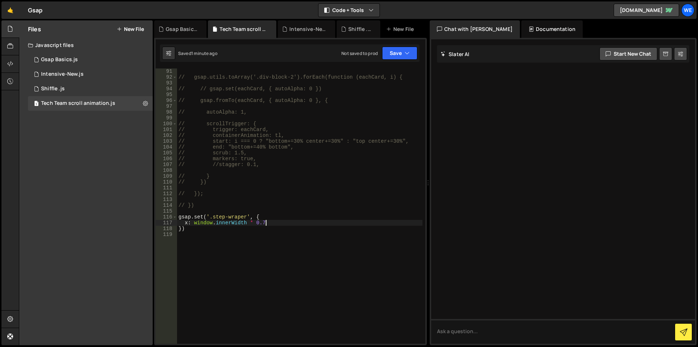
click at [280, 220] on div "// gsap.utils.toArray('.div-block-2').forEach(function (eachCard, i) { // // gs…" at bounding box center [300, 211] width 246 height 287
click at [214, 217] on div "// gsap.utils.toArray('.div-block-2').forEach(function (eachCard, i) { // // gs…" at bounding box center [300, 211] width 246 height 287
click at [246, 218] on div "// gsap.utils.toArray('.div-block-2').forEach(function (eachCard, i) { // // gs…" at bounding box center [300, 211] width 246 height 287
paste textarea "progress-contain"
click at [188, 227] on div "// gsap.utils.toArray('.div-block-2').forEach(function (eachCard, i) { // // gs…" at bounding box center [300, 211] width 246 height 287
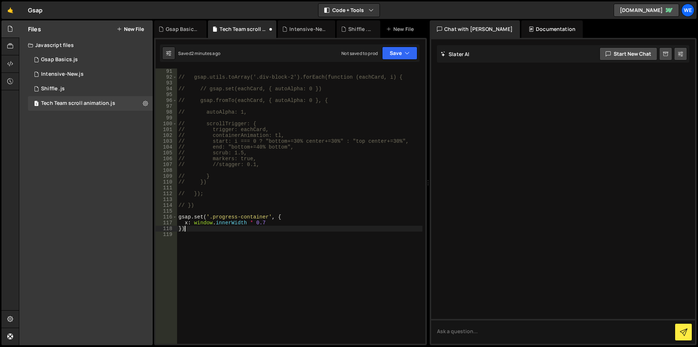
scroll to position [0, 0]
paste textarea "contain"
click at [213, 215] on div "// gsap.utils.toArray('.div-block-2').forEach(function (eachCard, i) { // // gs…" at bounding box center [300, 211] width 246 height 287
click at [282, 222] on div "// gsap.utils.toArray('.div-block-2').forEach(function (eachCard, i) { // // gs…" at bounding box center [300, 211] width 246 height 287
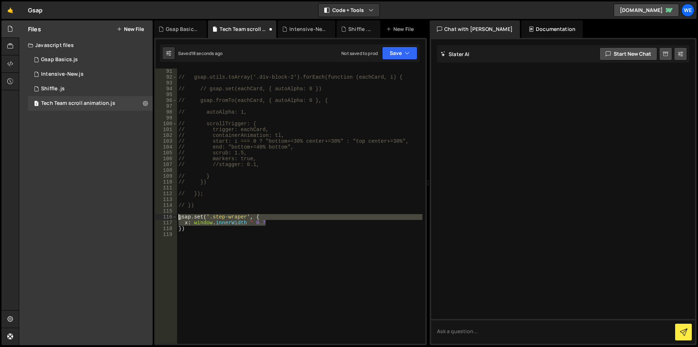
click at [178, 216] on div "// gsap.utils.toArray('.div-block-2').forEach(function (eachCard, i) { // // gs…" at bounding box center [300, 211] width 246 height 287
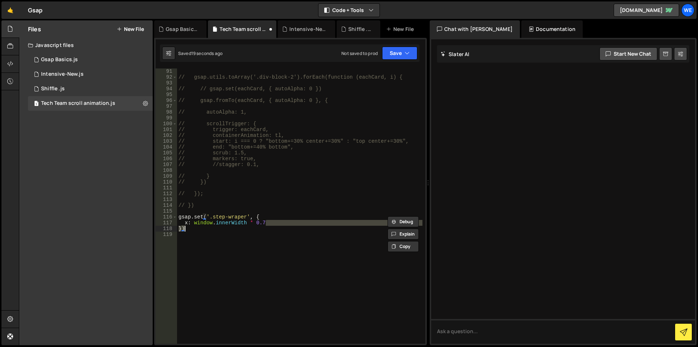
click at [186, 227] on div "// gsap.utils.toArray('.div-block-2').forEach(function (eachCard, i) { // // gs…" at bounding box center [300, 211] width 246 height 287
click at [179, 218] on div "// gsap.utils.toArray('.div-block-2').forEach(function (eachCard, i) { // // gs…" at bounding box center [300, 211] width 246 height 287
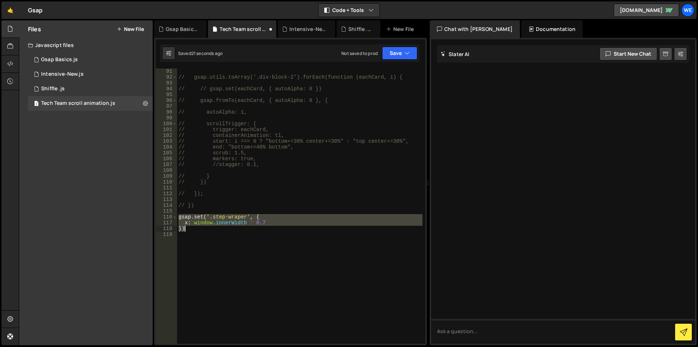
click at [192, 230] on div "// gsap.utils.toArray('.div-block-2').forEach(function (eachCard, i) { // // gs…" at bounding box center [300, 211] width 246 height 287
click at [192, 230] on div "// gsap.utils.toArray('.div-block-2').forEach(function (eachCard, i) { // // gs…" at bounding box center [300, 205] width 246 height 275
type textarea "})"
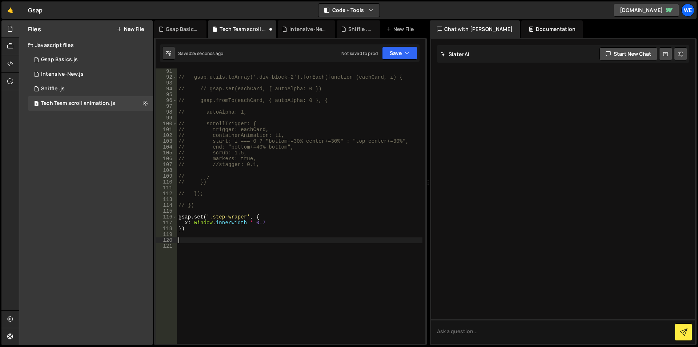
paste textarea "})"
type textarea "})"
click at [308, 237] on div "// gsap.utils.toArray('.div-block-2').forEach(function (eachCard, i) { // // gs…" at bounding box center [300, 211] width 246 height 287
click at [178, 217] on div "// gsap.utils.toArray('.div-block-2').forEach(function (eachCard, i) { // // gs…" at bounding box center [300, 211] width 246 height 287
click at [184, 239] on div "// gsap.utils.toArray('.div-block-2').forEach(function (eachCard, i) { // // gs…" at bounding box center [300, 211] width 246 height 287
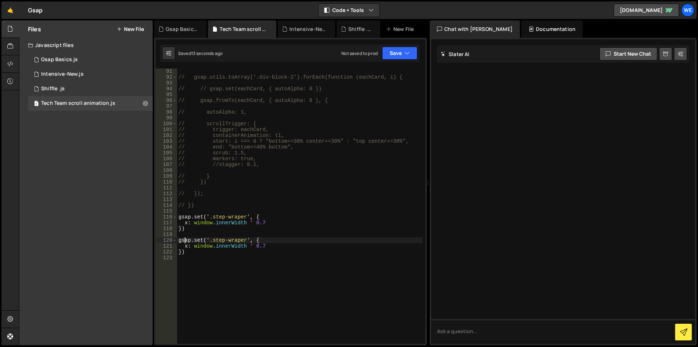
click at [178, 241] on div "// gsap.utils.toArray('.div-block-2').forEach(function (eachCard, i) { // // gs…" at bounding box center [300, 211] width 246 height 287
click at [186, 251] on div "// gsap.utils.toArray('.div-block-2').forEach(function (eachCard, i) { // // gs…" at bounding box center [300, 211] width 246 height 287
type textarea "x: window.innerWidth * 0.7 })"
click at [177, 218] on div "// gsap.utils.toArray('.div-block-2').forEach(function (eachCard, i) { // // gs…" at bounding box center [300, 211] width 246 height 287
click at [187, 232] on div "// gsap.utils.toArray('.div-block-2').forEach(function (eachCard, i) { // // gs…" at bounding box center [300, 211] width 246 height 287
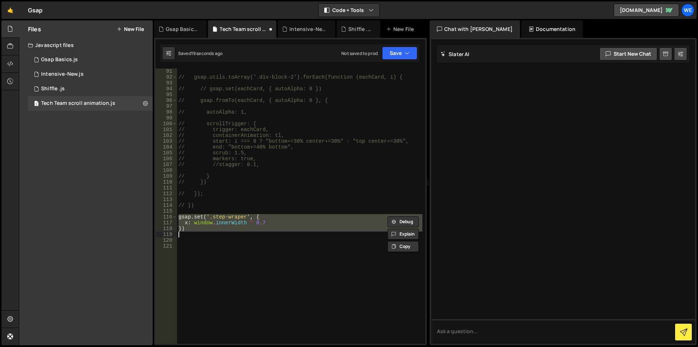
type textarea "// })"
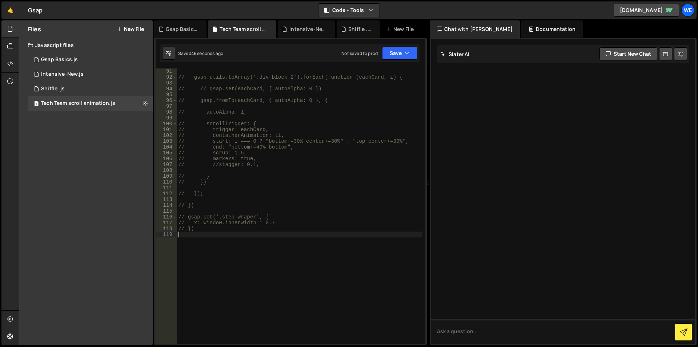
click at [181, 214] on div "// gsap.utils.toArray('.div-block-2').forEach(function (eachCard, i) { // // gs…" at bounding box center [300, 211] width 246 height 287
click at [178, 214] on div "// gsap.utils.toArray('.div-block-2').forEach(function (eachCard, i) { // // gs…" at bounding box center [300, 211] width 246 height 287
click at [200, 228] on div "// gsap.utils.toArray('.div-block-2').forEach(function (eachCard, i) { // // gs…" at bounding box center [300, 211] width 246 height 287
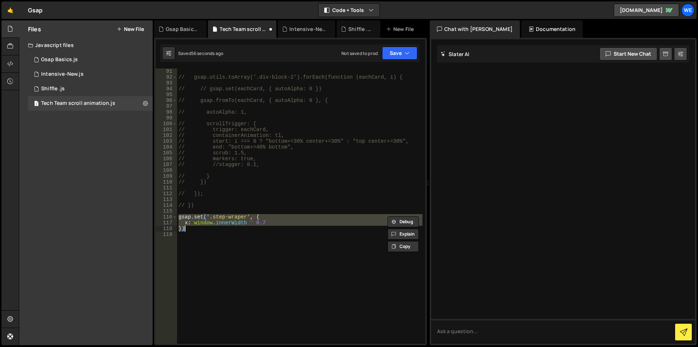
click at [230, 217] on div "// gsap.utils.toArray('.div-block-2').forEach(function (eachCard, i) { // // gs…" at bounding box center [300, 205] width 246 height 275
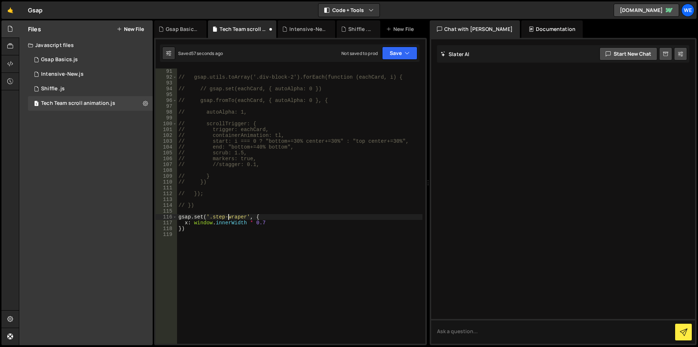
click at [211, 216] on div "// gsap.utils.toArray('.div-block-2').forEach(function (eachCard, i) { // // gs…" at bounding box center [300, 211] width 246 height 287
click at [214, 216] on div "// gsap.utils.toArray('.div-block-2').forEach(function (eachCard, i) { // // gs…" at bounding box center [300, 211] width 246 height 287
click at [246, 216] on div "// gsap.utils.toArray('.div-block-2').forEach(function (eachCard, i) { // // gs…" at bounding box center [300, 211] width 246 height 287
paste textarea "contain"
click at [177, 215] on div "// gsap.utils.toArray('.div-block-2').forEach(function (eachCard, i) { // // gs…" at bounding box center [300, 211] width 246 height 287
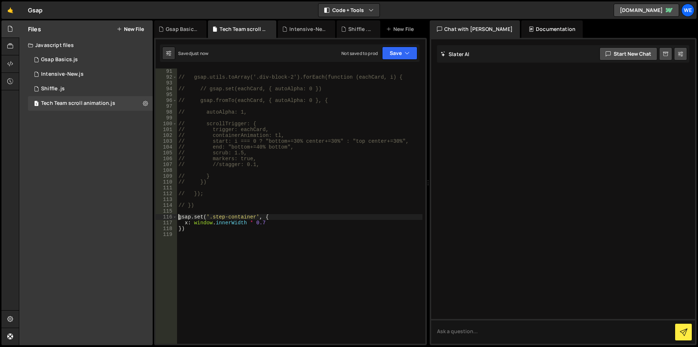
click at [191, 226] on div "// gsap.utils.toArray('.div-block-2').forEach(function (eachCard, i) { // // gs…" at bounding box center [300, 211] width 246 height 287
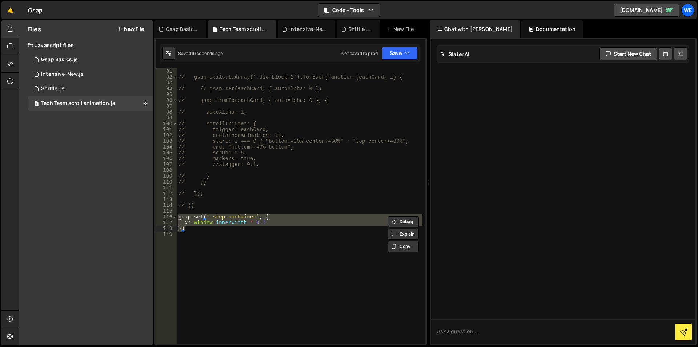
click at [191, 229] on div "// gsap.utils.toArray('.div-block-2').forEach(function (eachCard, i) { // // gs…" at bounding box center [300, 205] width 246 height 275
type textarea "})"
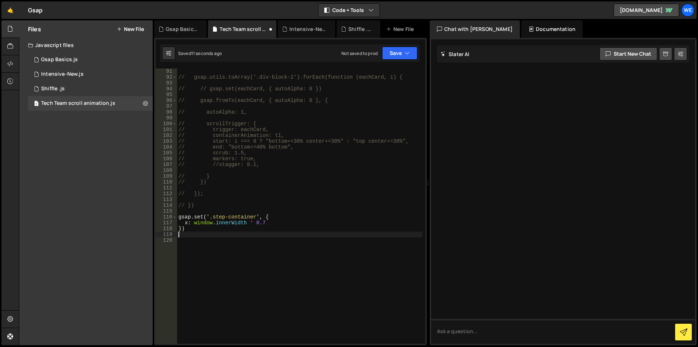
paste textarea "})"
click at [212, 233] on div "// gsap.utils.toArray('.div-block-2').forEach(function (eachCard, i) { // // gs…" at bounding box center [300, 211] width 246 height 287
click at [256, 233] on div "// gsap.utils.toArray('.div-block-2').forEach(function (eachCard, i) { // // gs…" at bounding box center [300, 211] width 246 height 287
click at [214, 218] on div "// gsap.utils.toArray('.div-block-2').forEach(function (eachCard, i) { // // gs…" at bounding box center [300, 211] width 246 height 287
click at [255, 217] on div "// gsap.utils.toArray('.div-block-2').forEach(function (eachCard, i) { // // gs…" at bounding box center [300, 211] width 246 height 287
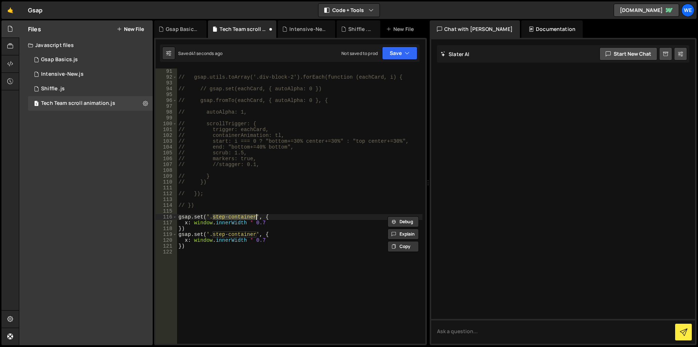
paste textarea "wrap"
click at [194, 240] on div "// gsap.utils.toArray('.div-block-2').forEach(function (eachCard, i) { // // gs…" at bounding box center [300, 211] width 246 height 287
click at [270, 241] on div "// gsap.utils.toArray('.div-block-2').forEach(function (eachCard, i) { // // gs…" at bounding box center [300, 211] width 246 height 287
click at [203, 242] on div "// gsap.utils.toArray('.div-block-2').forEach(function (eachCard, i) { // // gs…" at bounding box center [300, 211] width 246 height 287
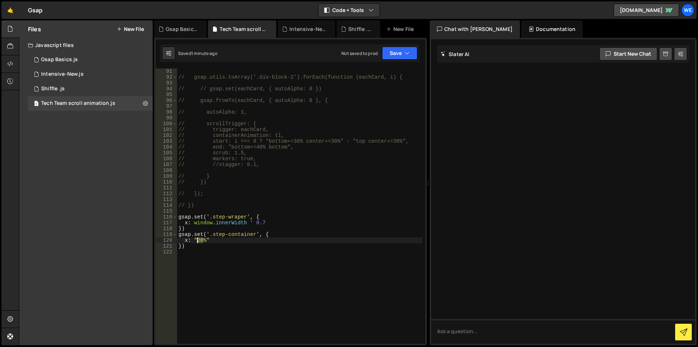
click at [198, 240] on div "// gsap.utils.toArray('.div-block-2').forEach(function (eachCard, i) { // // gs…" at bounding box center [300, 211] width 246 height 287
click at [198, 237] on div "// gsap.utils.toArray('.div-block-2').forEach(function (eachCard, i) { // // gs…" at bounding box center [300, 211] width 246 height 287
click at [263, 222] on div "// gsap.utils.toArray('.div-block-2').forEach(function (eachCard, i) { // // gs…" at bounding box center [300, 211] width 246 height 287
click at [270, 223] on div "// gsap.utils.toArray('.div-block-2').forEach(function (eachCard, i) { // // gs…" at bounding box center [300, 211] width 246 height 287
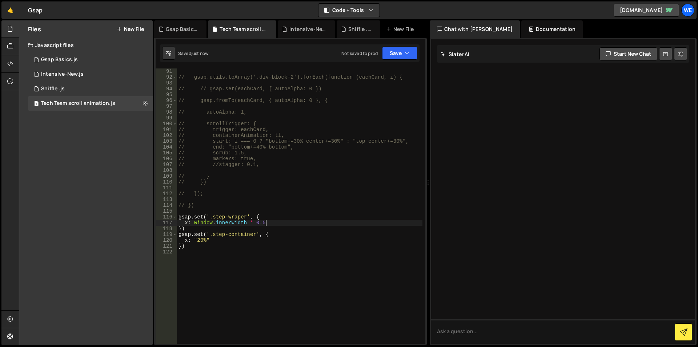
click at [246, 248] on div "// gsap.utils.toArray('.div-block-2').forEach(function (eachCard, i) { // // gs…" at bounding box center [300, 211] width 246 height 287
type textarea "})"
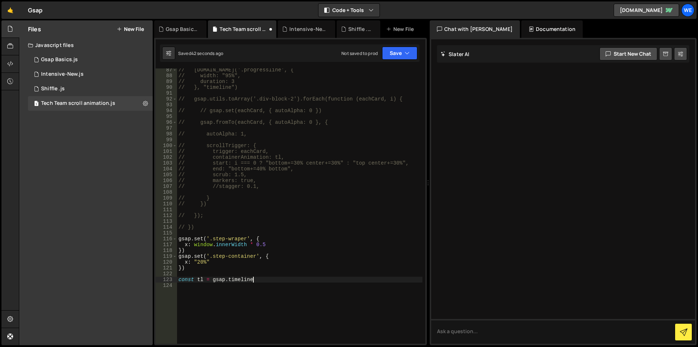
scroll to position [0, 5]
type textarea "const tl = gsap.timeline({"
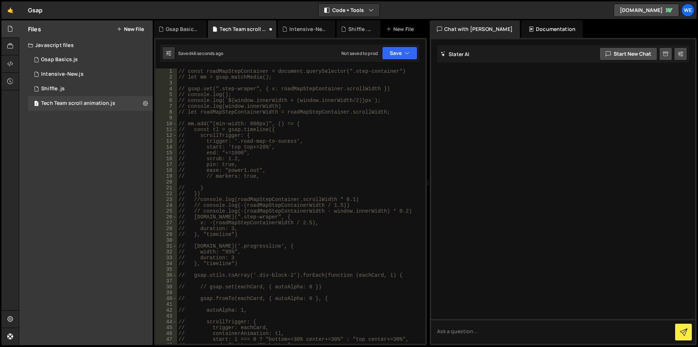
scroll to position [0, 0]
click at [197, 135] on div "// const roadMapStepContainer = document.querySelector(".step-container") // le…" at bounding box center [300, 211] width 246 height 287
click at [206, 188] on div "// const roadMapStepContainer = document.querySelector(".step-container") // le…" at bounding box center [300, 211] width 246 height 287
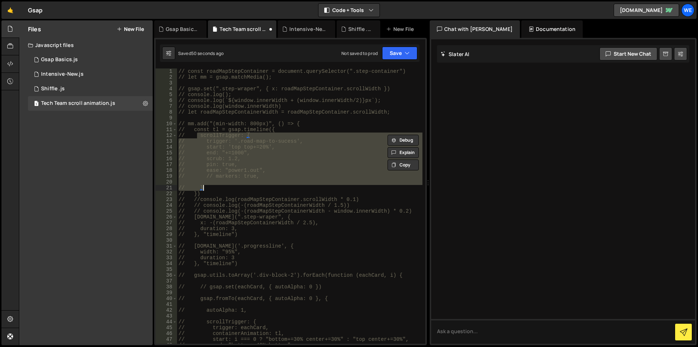
type textarea "// }"
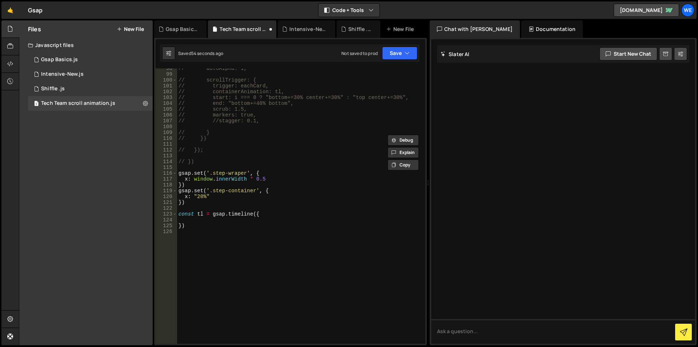
scroll to position [589, 0]
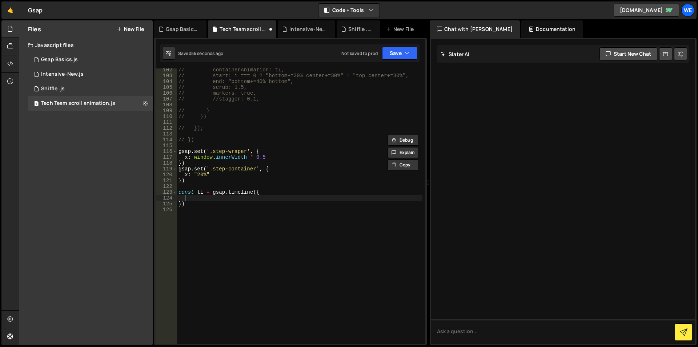
click at [272, 196] on div "// containerAnimation: tl, // start: i === 0 ? "bottom+=30% center+=30%" : "top…" at bounding box center [300, 210] width 246 height 287
click at [270, 193] on div "// containerAnimation: tl, // start: i === 0 ? "bottom+=30% center+=30%" : "top…" at bounding box center [300, 210] width 246 height 287
type textarea "const tl = gsap.timeline({"
paste textarea "// }"
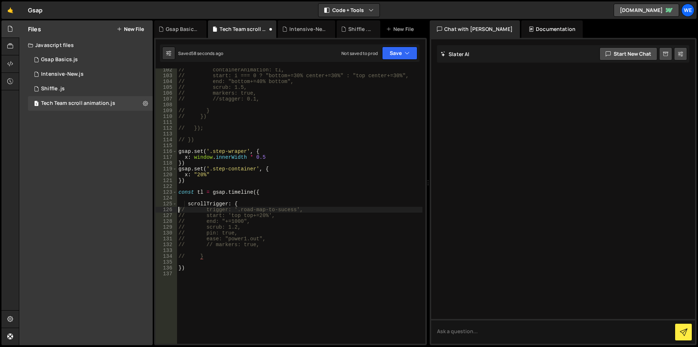
click at [178, 209] on div "// containerAnimation: tl, // start: i === 0 ? "bottom+=30% center+=30%" : "top…" at bounding box center [300, 210] width 246 height 287
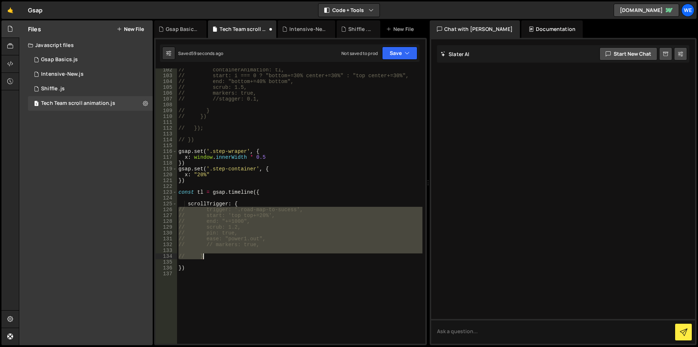
click at [207, 257] on div "// containerAnimation: tl, // start: i === 0 ? "bottom+=30% center+=30%" : "top…" at bounding box center [300, 210] width 246 height 287
type textarea "}"
click at [220, 252] on div "// containerAnimation: tl, // start: i === 0 ? "bottom+=30% center+=30%" : "top…" at bounding box center [300, 205] width 246 height 275
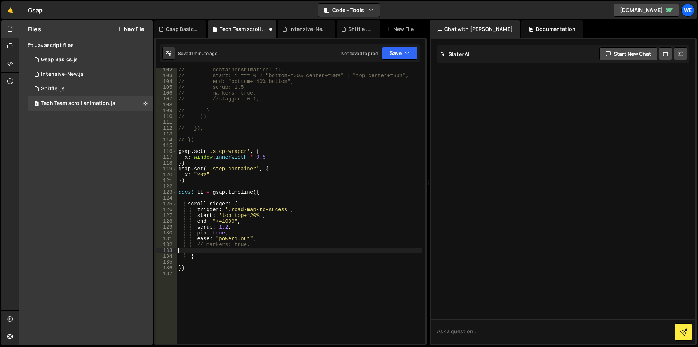
click at [286, 210] on div "// containerAnimation: tl, // start: i === 0 ? "bottom+=30% center+=30%" : "top…" at bounding box center [300, 210] width 246 height 287
click at [227, 227] on div "// containerAnimation: tl, // start: i === 0 ? "bottom+=30% center+=30%" : "top…" at bounding box center [300, 210] width 246 height 287
click at [218, 226] on div "// containerAnimation: tl, // start: i === 0 ? "bottom+=30% center+=30%" : "top…" at bounding box center [300, 210] width 246 height 287
click at [228, 227] on div "// containerAnimation: tl, // start: i === 0 ? "bottom+=30% center+=30%" : "top…" at bounding box center [300, 210] width 246 height 287
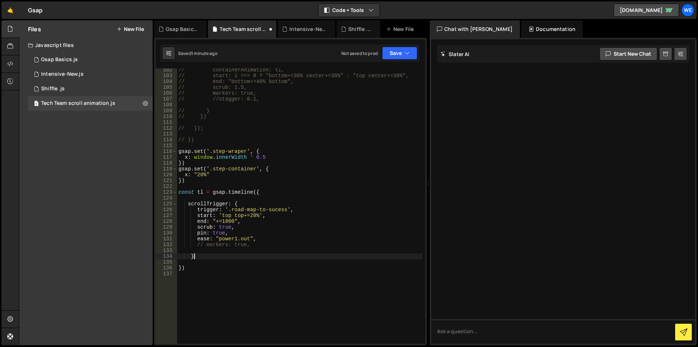
click at [238, 254] on div "// containerAnimation: tl, // start: i === 0 ? "bottom+=30% center+=30%" : "top…" at bounding box center [300, 210] width 246 height 287
click at [253, 246] on div "// containerAnimation: tl, // start: i === 0 ? "bottom+=30% center+=30%" : "top…" at bounding box center [300, 210] width 246 height 287
click at [206, 242] on div "// containerAnimation: tl, // start: i === 0 ? "bottom+=30% center+=30%" : "top…" at bounding box center [300, 210] width 246 height 287
click at [209, 268] on div "// containerAnimation: tl, // start: i === 0 ? "bottom+=30% center+=30%" : "top…" at bounding box center [300, 210] width 246 height 287
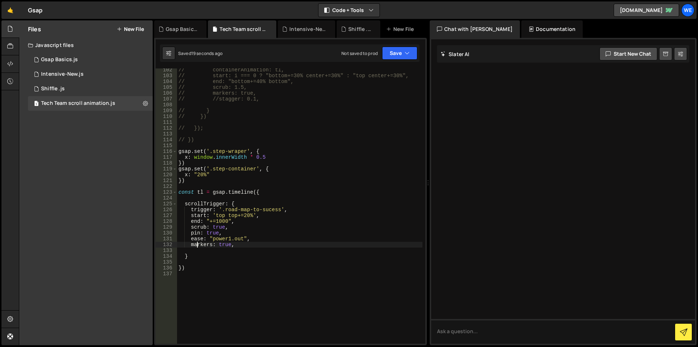
type textarea "})"
click at [212, 150] on div "// containerAnimation: tl, // start: i === 0 ? "bottom+=30% center+=30%" : "top…" at bounding box center [300, 210] width 246 height 287
click at [248, 153] on div "// containerAnimation: tl, // start: i === 0 ? "bottom+=30% center+=30%" : "top…" at bounding box center [300, 210] width 246 height 287
click at [204, 278] on div "// containerAnimation: tl, // start: i === 0 ? "bottom+=30% center+=30%" : "top…" at bounding box center [300, 210] width 246 height 287
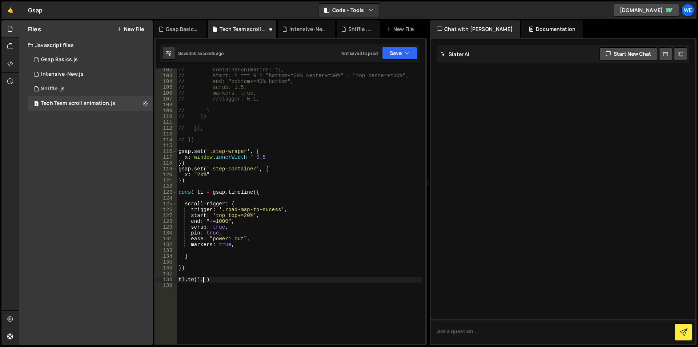
paste textarea "step-wraper"
click at [242, 279] on div "// containerAnimation: tl, // start: i === 0 ? "bottom+=30% center+=30%" : "top…" at bounding box center [300, 210] width 246 height 287
type textarea "[DOMAIN_NAME]('.step-wraper',{)"
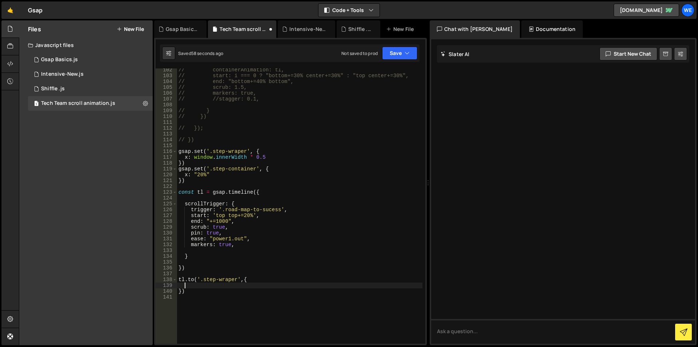
click at [186, 159] on div "// containerAnimation: tl, // start: i === 0 ? "bottom+=30% center+=30%" : "top…" at bounding box center [300, 210] width 246 height 287
type textarea "x: window.innerWidth * 0.5"
click at [188, 157] on div "// containerAnimation: tl, // start: i === 0 ? "bottom+=30% center+=30%" : "top…" at bounding box center [300, 210] width 246 height 287
click at [190, 287] on div "// containerAnimation: tl, // start: i === 0 ? "bottom+=30% center+=30%" : "top…" at bounding box center [300, 210] width 246 height 287
paste textarea "x"
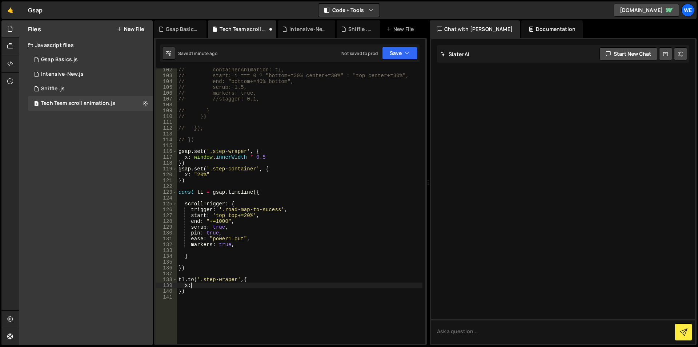
scroll to position [0, 1]
click at [191, 281] on div "// containerAnimation: tl, // start: i === 0 ? "bottom+=30% center+=30%" : "top…" at bounding box center [300, 210] width 246 height 287
click at [195, 283] on div "// containerAnimation: tl, // start: i === 0 ? "bottom+=30% center+=30%" : "top…" at bounding box center [300, 210] width 246 height 287
click at [206, 284] on div "// containerAnimation: tl, // start: i === 0 ? "bottom+=30% center+=30%" : "top…" at bounding box center [300, 210] width 246 height 287
click at [197, 285] on div "// containerAnimation: tl, // start: i === 0 ? "bottom+=30% center+=30%" : "top…" at bounding box center [300, 210] width 246 height 287
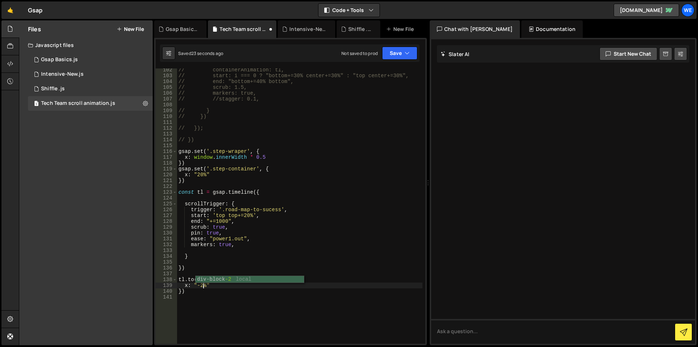
scroll to position [0, 2]
click at [201, 282] on div "// containerAnimation: tl, // start: i === 0 ? "bottom+=30% center+=30%" : "top…" at bounding box center [300, 210] width 246 height 287
click at [200, 281] on div "// containerAnimation: tl, // start: i === 0 ? "bottom+=30% center+=30%" : "top…" at bounding box center [300, 210] width 246 height 287
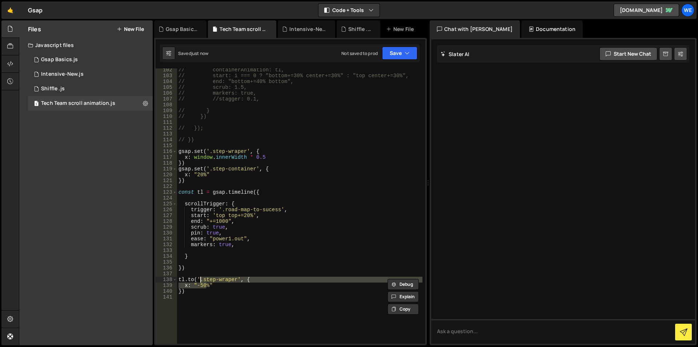
click at [201, 285] on div "// containerAnimation: tl, // start: i === 0 ? "bottom+=30% center+=30%" : "top…" at bounding box center [300, 205] width 246 height 275
click at [194, 284] on div "// containerAnimation: tl, // start: i === 0 ? "bottom+=30% center+=30%" : "top…" at bounding box center [300, 210] width 246 height 287
click at [217, 285] on div "// containerAnimation: tl, // start: i === 0 ? "bottom+=30% center+=30%" : "top…" at bounding box center [300, 210] width 246 height 287
click at [193, 157] on div "// containerAnimation: tl, // start: i === 0 ? "bottom+=30% center+=30%" : "top…" at bounding box center [300, 210] width 246 height 287
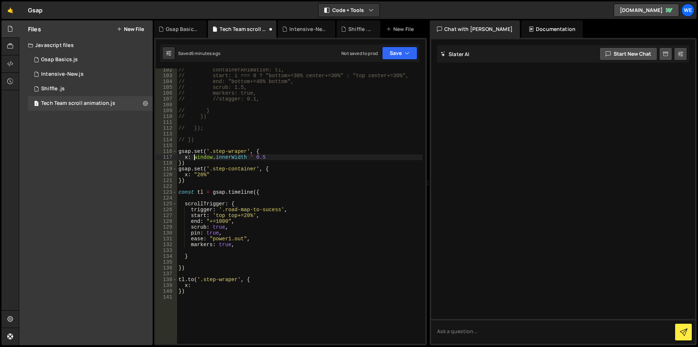
click at [269, 157] on div "// containerAnimation: tl, // start: i === 0 ? "bottom+=30% center+=30%" : "top…" at bounding box center [300, 210] width 246 height 287
click at [201, 285] on div "// containerAnimation: tl, // start: i === 0 ? "bottom+=30% center+=30%" : "top…" at bounding box center [300, 210] width 246 height 287
paste textarea "window.innerWidth * 0.5)"
type textarea "x: -(window.innerWidth * 0.5)"
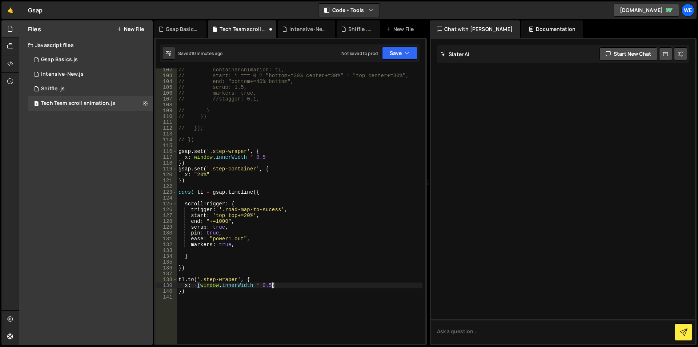
click at [248, 123] on div "// containerAnimation: tl, // start: i === 0 ? "bottom+=30% center+=30%" : "top…" at bounding box center [300, 210] width 246 height 287
click at [271, 283] on div "// containerAnimation: tl, // start: i === 0 ? "bottom+=30% center+=30%" : "top…" at bounding box center [300, 210] width 246 height 287
click at [265, 286] on div "// containerAnimation: tl, // start: i === 0 ? "bottom+=30% center+=30%" : "top…" at bounding box center [300, 210] width 246 height 287
click at [263, 286] on div "// containerAnimation: tl, // start: i === 0 ? "bottom+=30% center+=30%" : "top…" at bounding box center [300, 210] width 246 height 287
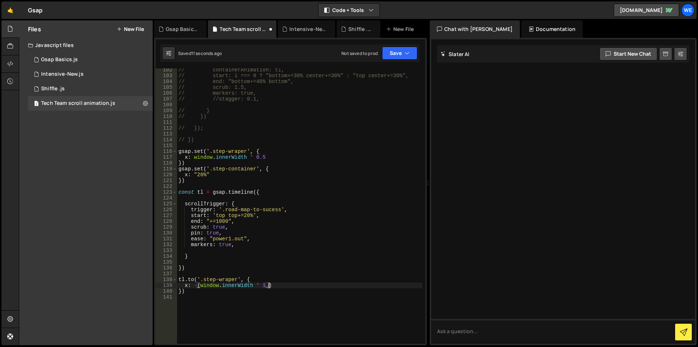
scroll to position [0, 6]
click at [262, 287] on div "// containerAnimation: tl, // start: i === 0 ? "bottom+=30% center+=30%" : "top…" at bounding box center [300, 210] width 246 height 287
click at [273, 286] on div "// containerAnimation: tl, // start: i === 0 ? "bottom+=30% center+=30%" : "top…" at bounding box center [300, 210] width 246 height 287
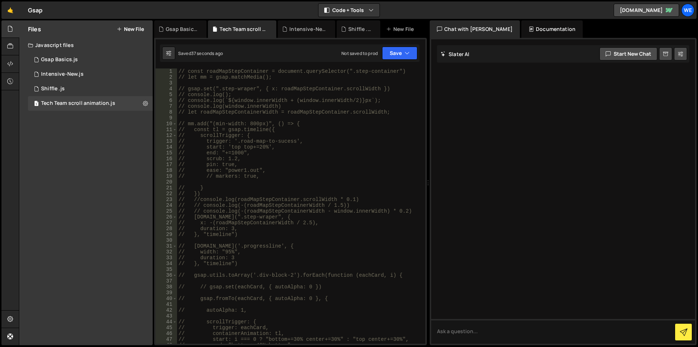
scroll to position [0, 0]
click at [281, 89] on div "// const roadMapStepContainer = document.querySelector(".step-container") // le…" at bounding box center [300, 211] width 246 height 287
click at [188, 73] on div "// const roadMapStepContainer = document.querySelector(".step-container") // le…" at bounding box center [300, 211] width 246 height 287
click at [282, 88] on div "const roadMapStepContainer = document . querySelector ( ".step-container" ) // …" at bounding box center [300, 211] width 246 height 287
click at [382, 89] on div "const roadMapStepContainer = document . querySelector ( ".step-container" ) // …" at bounding box center [300, 211] width 246 height 287
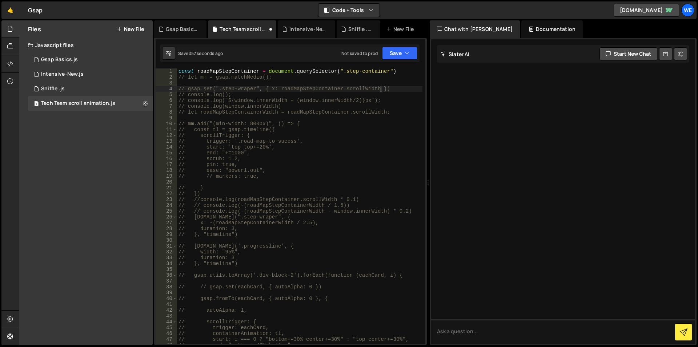
click at [281, 89] on div "const roadMapStepContainer = document . querySelector ( ".step-container" ) // …" at bounding box center [300, 211] width 246 height 287
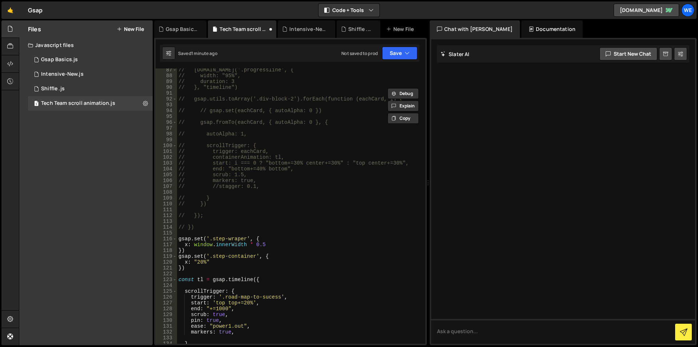
scroll to position [589, 0]
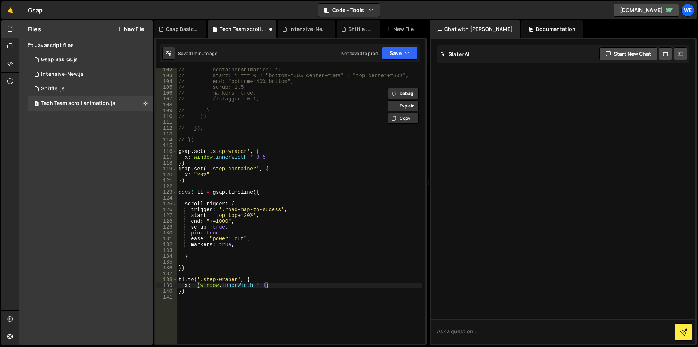
click at [265, 283] on div "// containerAnimation: tl, // start: i === 0 ? "bottom+=30% center+=30%" : "top…" at bounding box center [300, 210] width 246 height 287
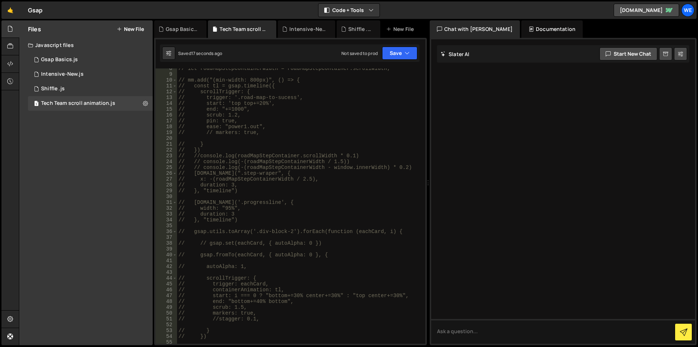
scroll to position [0, 0]
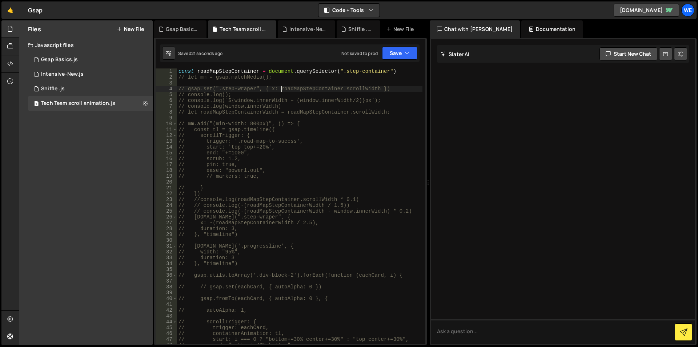
click at [281, 88] on div "const roadMapStepContainer = document . querySelector ( ".step-container" ) // …" at bounding box center [300, 211] width 246 height 287
click at [227, 71] on div "const roadMapStepContainer = document . querySelector ( ".step-container" ) // …" at bounding box center [300, 211] width 246 height 287
click at [287, 91] on div "const roadMapStepContainer = document . querySelector ( ".step-container" ) // …" at bounding box center [300, 211] width 246 height 287
click at [281, 89] on div "const roadMapStepContainer = document . querySelector ( ".step-container" ) // …" at bounding box center [300, 211] width 246 height 287
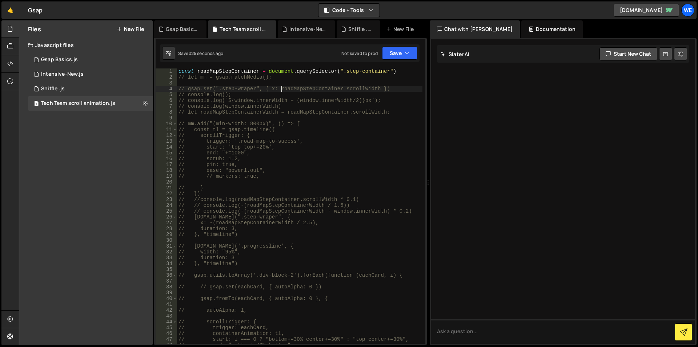
drag, startPoint x: 381, startPoint y: 88, endPoint x: 378, endPoint y: 91, distance: 3.9
click at [381, 88] on div "const roadMapStepContainer = document . querySelector ( ".step-container" ) // …" at bounding box center [300, 211] width 246 height 287
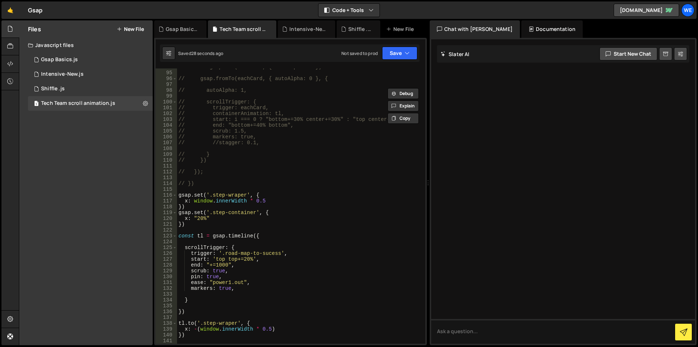
scroll to position [655, 0]
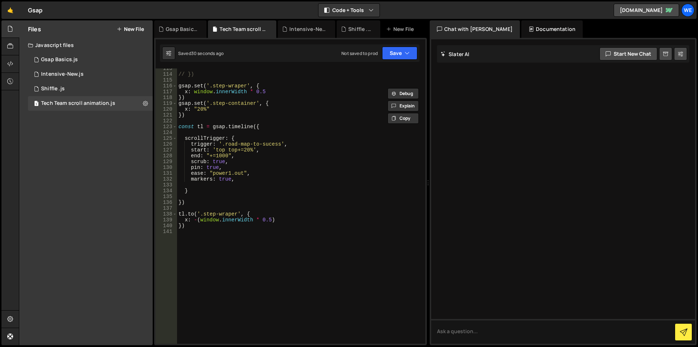
click at [193, 221] on div "// }) gsap . set ( '.step-wraper' , { x : window . innerWidth * 0.5 }) gsap . s…" at bounding box center [300, 208] width 246 height 287
click at [283, 220] on div "// }) gsap . set ( '.step-wraper' , { x : window . innerWidth * 0.5 }) gsap . s…" at bounding box center [300, 208] width 246 height 287
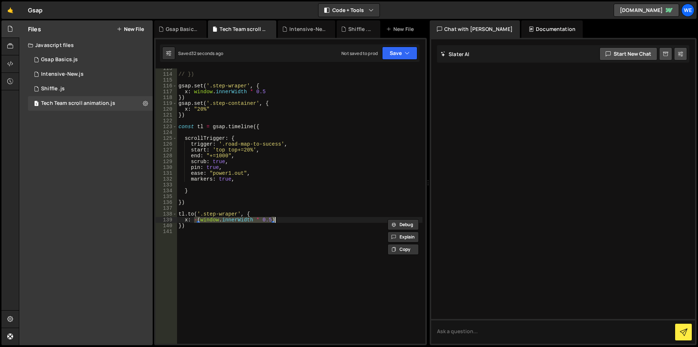
paste textarea "roadMapStepContainer.scrollWidth"
type textarea "x: roadMapStepContainer.scrollWidth"
click at [218, 206] on div "// }) gsap . set ( '.step-wraper' , { x : window . innerWidth * 0.5 }) gsap . s…" at bounding box center [300, 208] width 246 height 287
paste textarea "roadMapStepContainer.scrollWidth)"
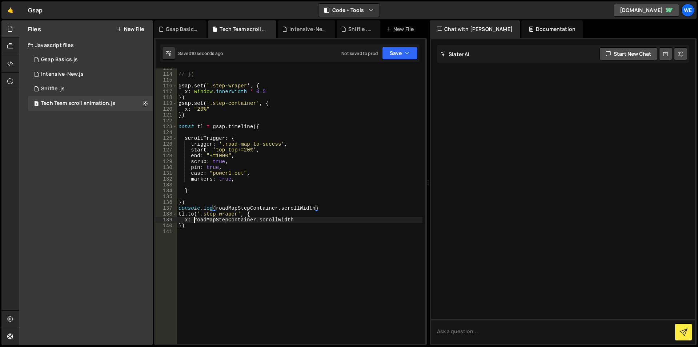
click at [193, 220] on div "// }) gsap . set ( '.step-wraper' , { x : window . innerWidth * 0.5 }) gsap . s…" at bounding box center [300, 208] width 246 height 287
click at [293, 220] on div "// }) gsap . set ( '.step-wraper' , { x : window . innerWidth * 0.5 }) gsap . s…" at bounding box center [300, 208] width 246 height 287
click at [309, 219] on div "// }) gsap . set ( '.step-wraper' , { x : window . innerWidth * 0.5 }) gsap . s…" at bounding box center [300, 208] width 246 height 287
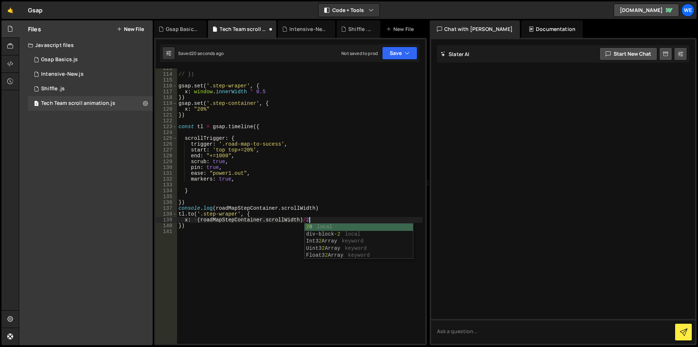
scroll to position [0, 9]
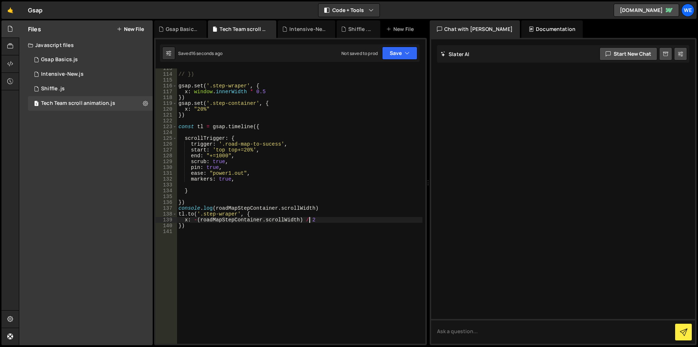
click at [315, 220] on div "// }) gsap . set ( '.step-wraper' , { x : window . innerWidth * 0.5 }) gsap . s…" at bounding box center [300, 208] width 246 height 287
click at [312, 222] on div "// }) gsap . set ( '.step-wraper' , { x : window . innerWidth * 0.5 }) gsap . s…" at bounding box center [300, 208] width 246 height 287
drag, startPoint x: 198, startPoint y: 220, endPoint x: 320, endPoint y: 218, distance: 122.6
click at [320, 218] on div "// }) gsap . set ( '.step-wraper' , { x : window . innerWidth * 0.5 }) gsap . s…" at bounding box center [300, 208] width 246 height 287
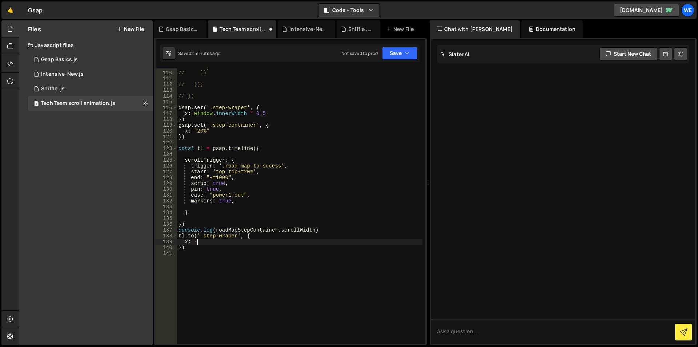
scroll to position [633, 0]
click at [193, 113] on div "// } // }) // }); // }) gsap . set ( '.step-wraper' , { x : window . innerWidth…" at bounding box center [300, 207] width 246 height 287
click at [268, 114] on div "// } // }) // }); // }) gsap . set ( '.step-wraper' , { x : window . innerWidth…" at bounding box center [300, 207] width 246 height 287
click at [211, 242] on div "// } // }) // }); // }) gsap . set ( '.step-wraper' , { x : window . innerWidth…" at bounding box center [300, 207] width 246 height 287
paste textarea "window.innerWidth * 0.5"
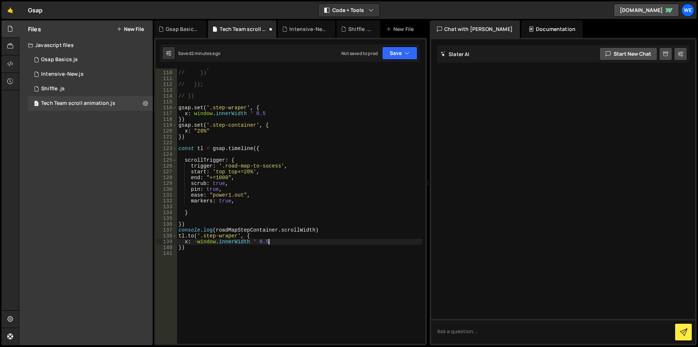
click at [253, 241] on div "// } // }) // }); // }) gsap . set ( '.step-wraper' , { x : window . innerWidth…" at bounding box center [300, 207] width 246 height 287
click at [215, 228] on div "// } // }) // }); // }) gsap . set ( '.step-wraper' , { x : window . innerWidth…" at bounding box center [300, 207] width 246 height 287
click at [316, 230] on div "// } // }) // }); // }) gsap . set ( '.step-wraper' , { x : window . innerWidth…" at bounding box center [300, 207] width 246 height 287
click at [198, 241] on div "// } // }) // }); // }) gsap . set ( '.step-wraper' , { x : window . innerWidth…" at bounding box center [300, 207] width 246 height 287
click at [254, 241] on div "// } // }) // }); // }) gsap . set ( '.step-wraper' , { x : window . innerWidth…" at bounding box center [300, 207] width 246 height 287
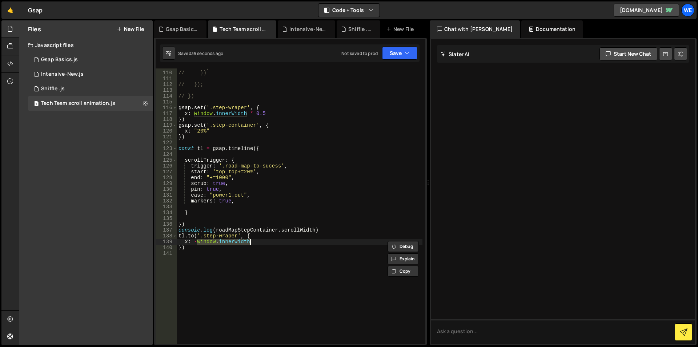
paste textarea "roadMapStepContainer.scroll"
click at [337, 185] on div "// } // }) // }); // }) gsap . set ( '.step-wraper' , { x : window . innerWidth…" at bounding box center [300, 207] width 246 height 287
click at [216, 231] on div "// } // }) // }); // }) gsap . set ( '.step-wraper' , { x : window . innerWidth…" at bounding box center [300, 207] width 246 height 287
click at [301, 230] on div "// } // }) // }); // }) gsap . set ( '.step-wraper' , { x : window . innerWidth…" at bounding box center [300, 207] width 246 height 287
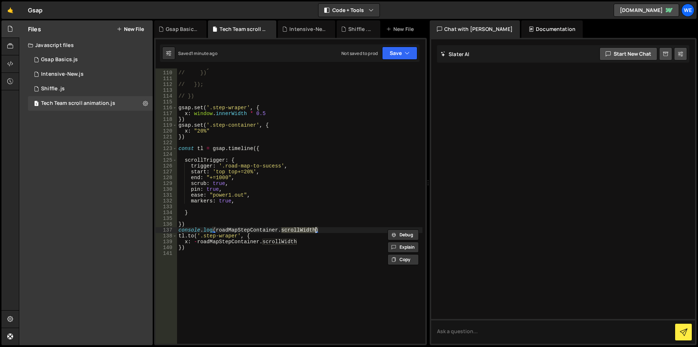
click at [216, 228] on div "// } // }) // }); // }) gsap . set ( '.step-wraper' , { x : window . innerWidth…" at bounding box center [300, 207] width 246 height 287
click at [314, 229] on div "// } // }) // }); // }) gsap . set ( '.step-wraper' , { x : window . innerWidth…" at bounding box center [300, 207] width 246 height 287
click at [315, 229] on div "// } // }) // }); // }) gsap . set ( '.step-wraper' , { x : window . innerWidth…" at bounding box center [300, 207] width 246 height 287
click at [300, 242] on div "// } // }) // }); // }) gsap . set ( '.step-wraper' , { x : window . innerWidth…" at bounding box center [300, 207] width 246 height 287
click at [198, 242] on div "// } // }) // }); // }) gsap . set ( '.step-wraper' , { x : window . innerWidth…" at bounding box center [300, 207] width 246 height 287
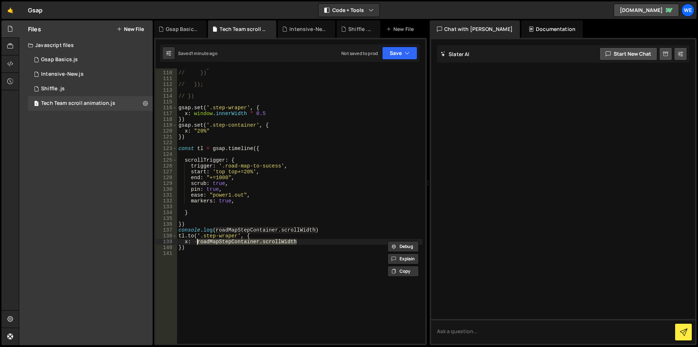
click at [301, 243] on div "// } // }) // }); // }) gsap . set ( '.step-wraper' , { x : window . innerWidth…" at bounding box center [300, 205] width 246 height 275
click at [314, 228] on div "// } // }) // }); // }) gsap . set ( '.step-wraper' , { x : window . innerWidth…" at bounding box center [300, 207] width 246 height 287
click at [316, 230] on div "// } // }) // }); // }) gsap . set ( '.step-wraper' , { x : window . innerWidth…" at bounding box center [300, 207] width 246 height 287
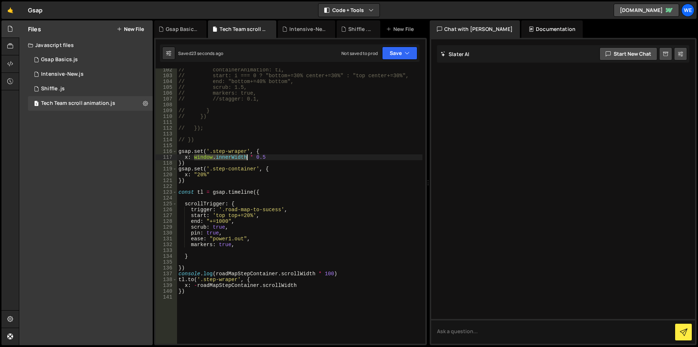
drag, startPoint x: 194, startPoint y: 159, endPoint x: 247, endPoint y: 159, distance: 53.8
click at [247, 159] on div "// containerAnimation: tl, // start: i === 0 ? "bottom+=30% center+=30%" : "top…" at bounding box center [300, 210] width 246 height 287
drag, startPoint x: 255, startPoint y: 157, endPoint x: 267, endPoint y: 156, distance: 11.7
click at [267, 156] on div "// containerAnimation: tl, // start: i === 0 ? "bottom+=30% center+=30%" : "top…" at bounding box center [300, 210] width 246 height 287
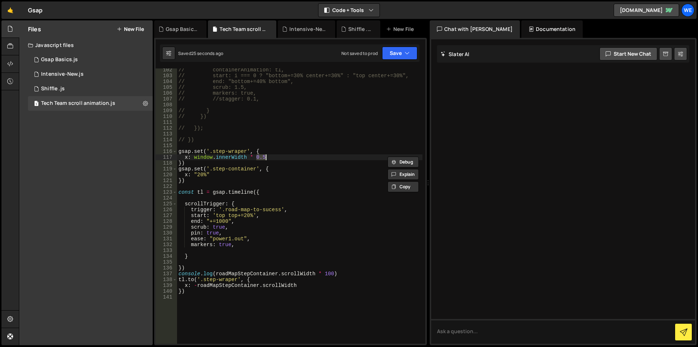
click at [267, 158] on div "// containerAnimation: tl, // start: i === 0 ? "bottom+=30% center+=30%" : "top…" at bounding box center [300, 205] width 246 height 275
click at [197, 287] on div "// containerAnimation: tl, // start: i === 0 ? "bottom+=30% center+=30%" : "top…" at bounding box center [300, 210] width 246 height 287
click at [316, 273] on div "// containerAnimation: tl, // start: i === 0 ? "bottom+=30% center+=30%" : "top…" at bounding box center [300, 210] width 246 height 287
click at [215, 273] on div "// containerAnimation: tl, // start: i === 0 ? "bottom+=30% center+=30%" : "top…" at bounding box center [300, 210] width 246 height 287
click at [334, 275] on div "// containerAnimation: tl, // start: i === 0 ? "bottom+=30% center+=30%" : "top…" at bounding box center [300, 210] width 246 height 287
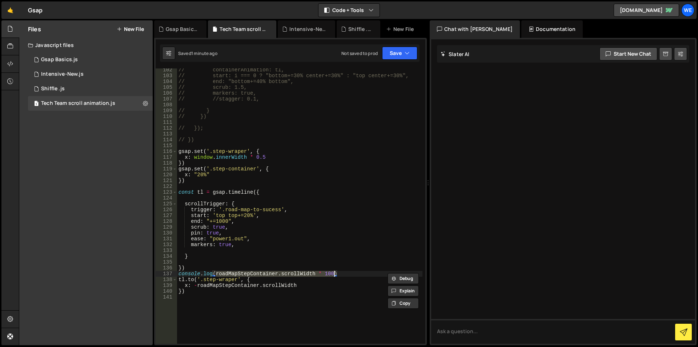
paste textarea "(roadMapStepContainer.scrollWidth / window.innerWidth) * 100;"
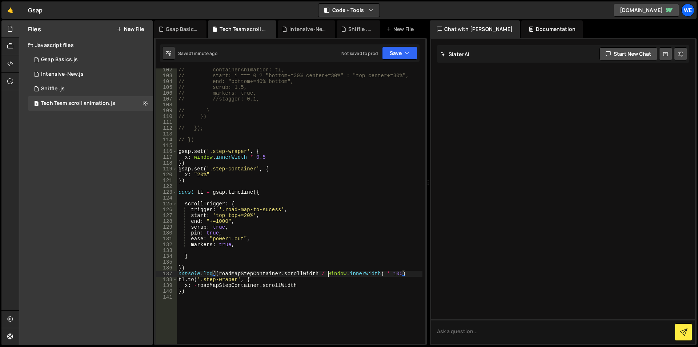
click at [327, 276] on div "// containerAnimation: tl, // start: i === 0 ? "bottom+=30% center+=30%" : "top…" at bounding box center [300, 210] width 246 height 287
click at [402, 274] on div "// containerAnimation: tl, // start: i === 0 ? "bottom+=30% center+=30%" : "top…" at bounding box center [300, 210] width 246 height 287
click at [335, 276] on div "// containerAnimation: tl, // start: i === 0 ? "bottom+=30% center+=30%" : "top…" at bounding box center [300, 210] width 246 height 287
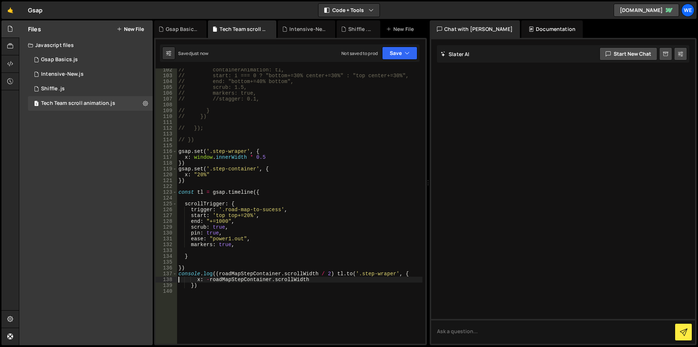
click at [336, 274] on div "// containerAnimation: tl, // start: i === 0 ? "bottom+=30% center+=30%" : "top…" at bounding box center [300, 210] width 246 height 287
click at [220, 274] on div "// containerAnimation: tl, // start: i === 0 ? "bottom+=30% center+=30%" : "top…" at bounding box center [300, 210] width 246 height 287
click at [331, 271] on div "// containerAnimation: tl, // start: i === 0 ? "bottom+=30% center+=30%" : "top…" at bounding box center [300, 210] width 246 height 287
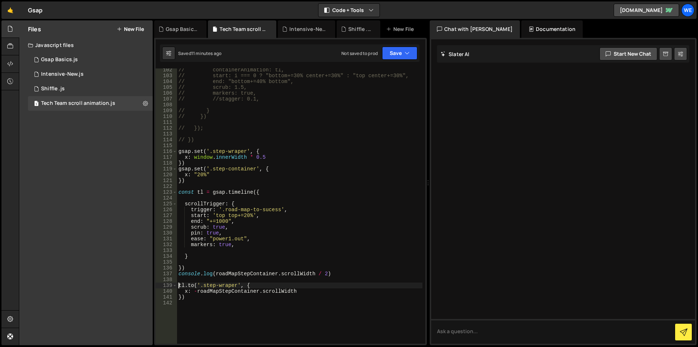
click at [208, 139] on div "// containerAnimation: tl, // start: i === 0 ? "bottom+=30% center+=30%" : "top…" at bounding box center [300, 210] width 246 height 287
type textarea "// })"
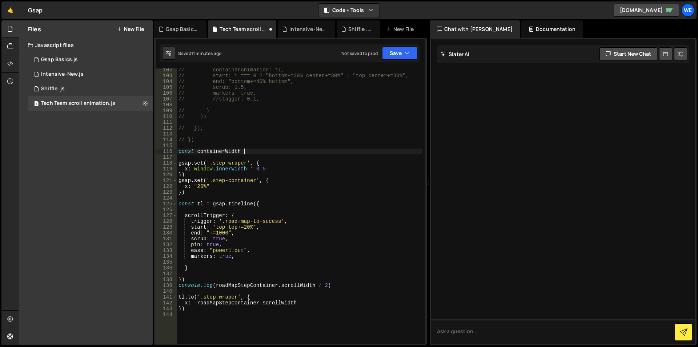
scroll to position [0, 4]
click at [250, 284] on div "// containerAnimation: tl, // start: i === 0 ? "bottom+=30% center+=30%" : "top…" at bounding box center [300, 210] width 246 height 287
click at [316, 284] on div "// containerAnimation: tl, // start: i === 0 ? "bottom+=30% center+=30%" : "top…" at bounding box center [300, 210] width 246 height 287
click at [253, 148] on div "// containerAnimation: tl, // start: i === 0 ? "bottom+=30% center+=30%" : "top…" at bounding box center [300, 210] width 246 height 287
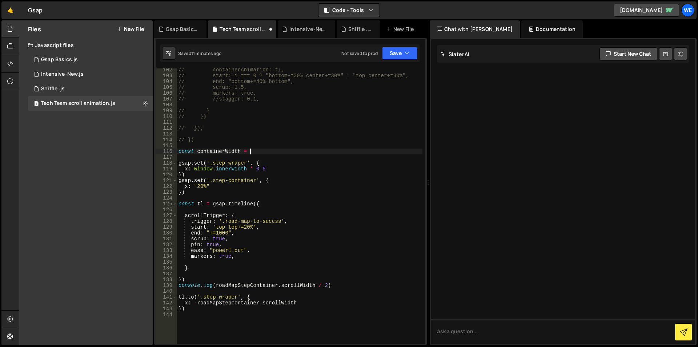
paste textarea "roadMapStepContainer.scrollWidth"
type textarea "const containerWidth = roadMapStepContainer.scrollWidth"
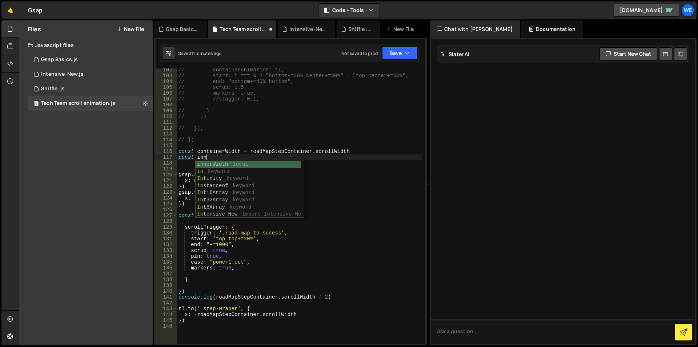
scroll to position [0, 2]
click at [223, 163] on div "inner Width local In ter n al Er ror keyword" at bounding box center [250, 175] width 108 height 28
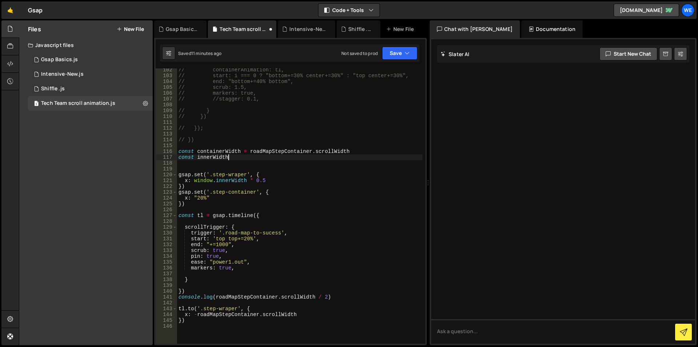
type textarea "const innerWidth"
